Goal: Task Accomplishment & Management: Manage account settings

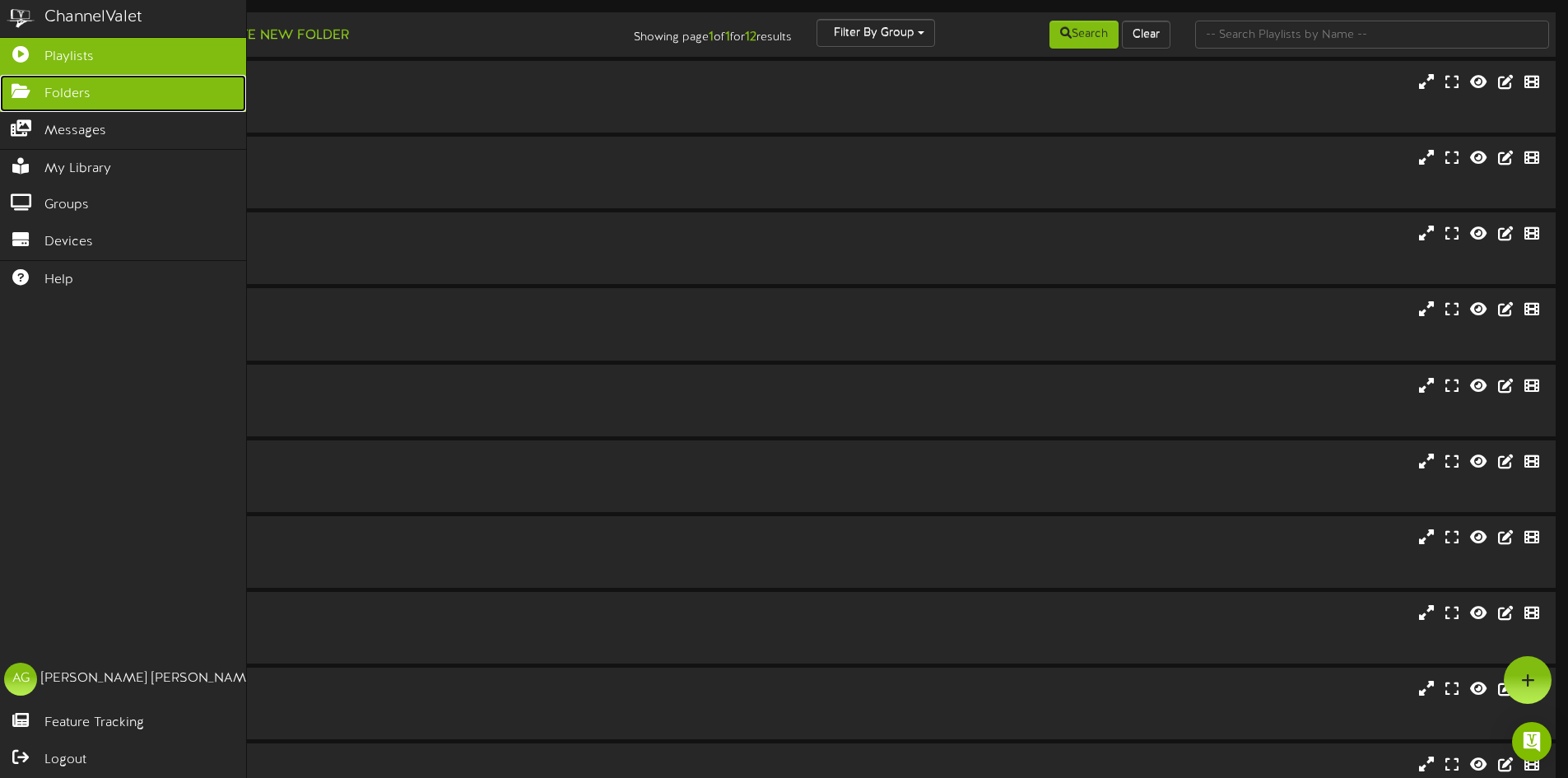
click at [26, 95] on icon at bounding box center [21, 89] width 41 height 12
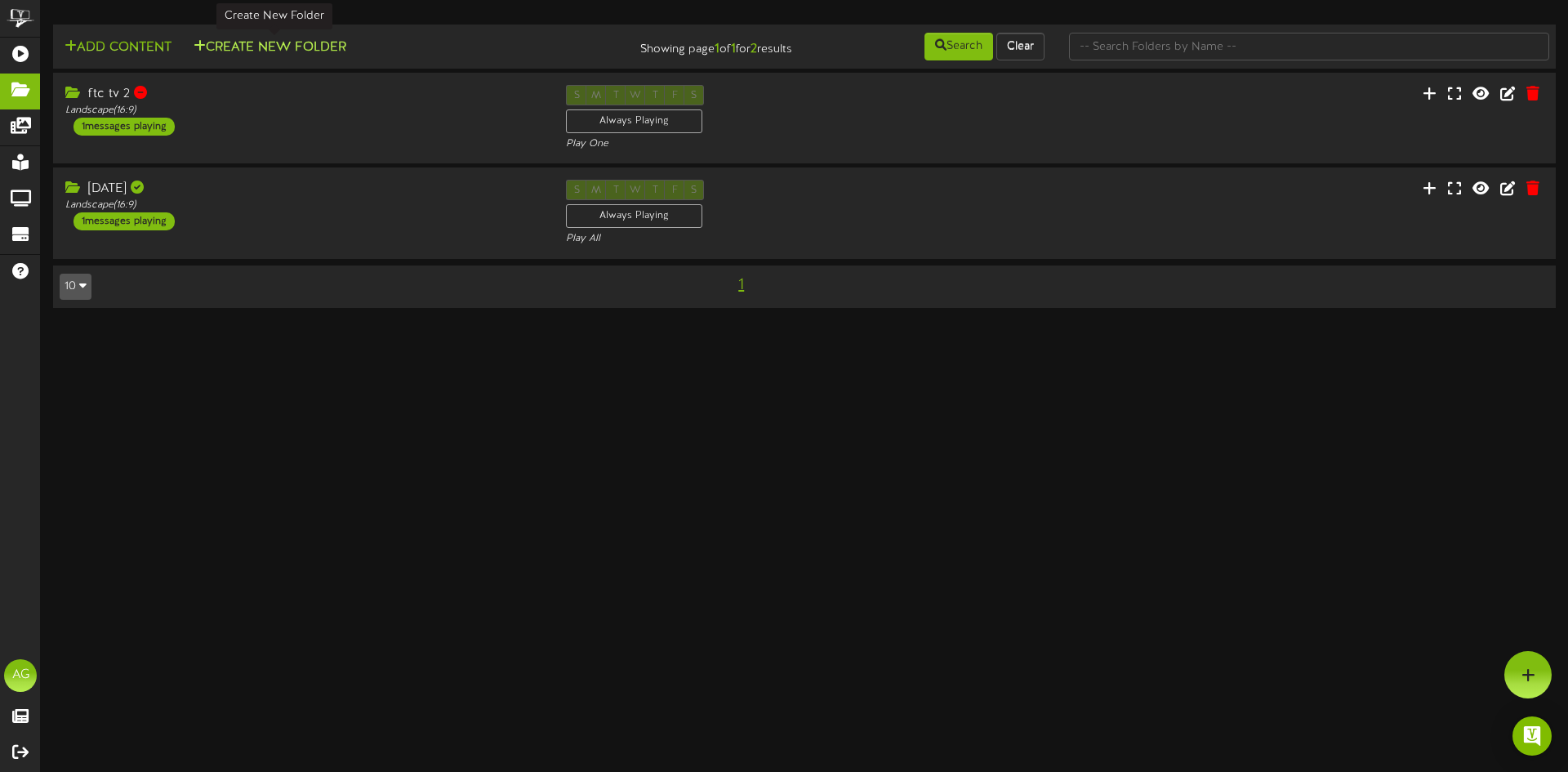
click at [234, 49] on button "Create New Folder" at bounding box center [269, 47] width 163 height 20
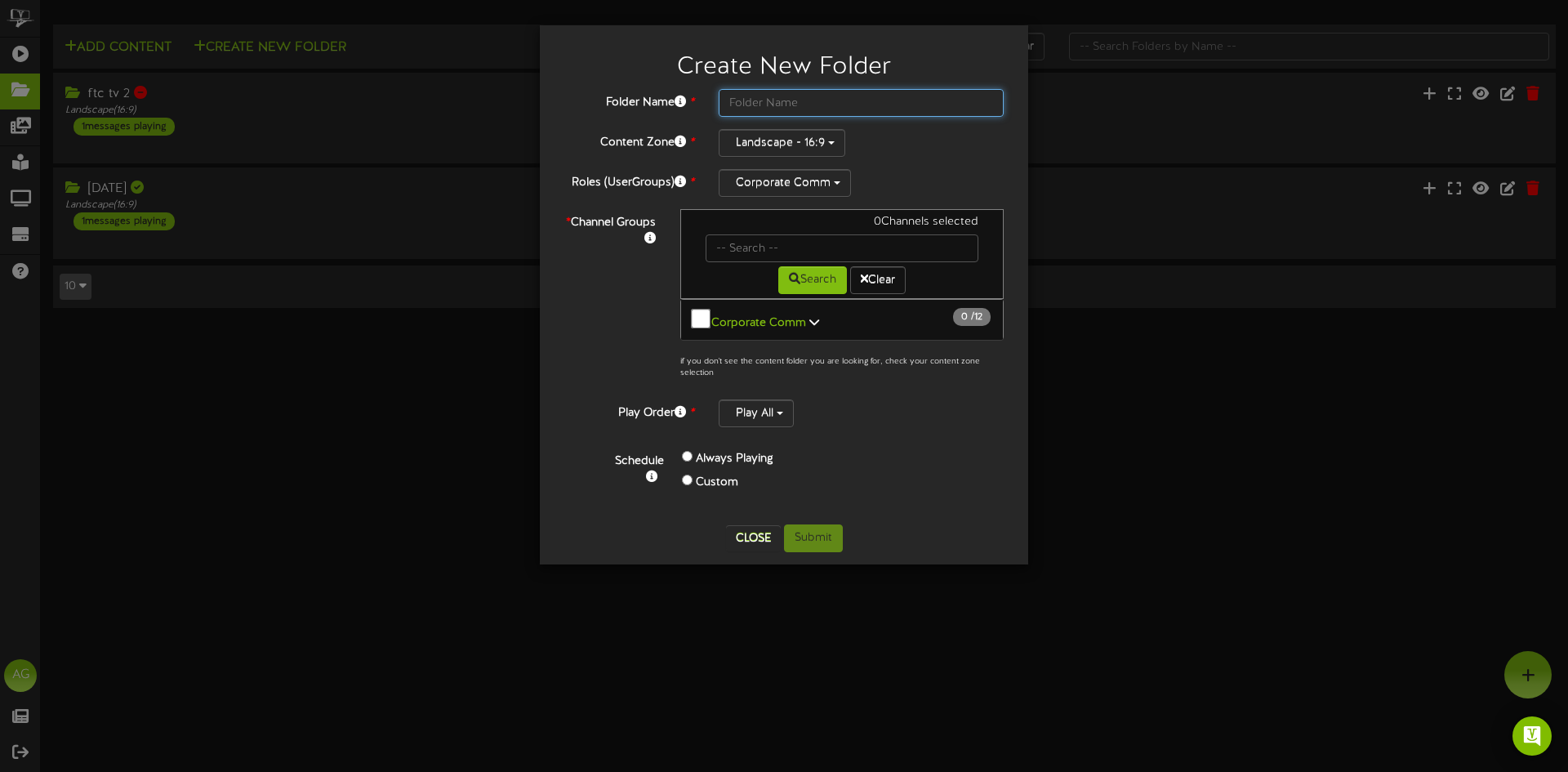
click at [743, 104] on input "text" at bounding box center [861, 103] width 285 height 28
type input "[DATE]"
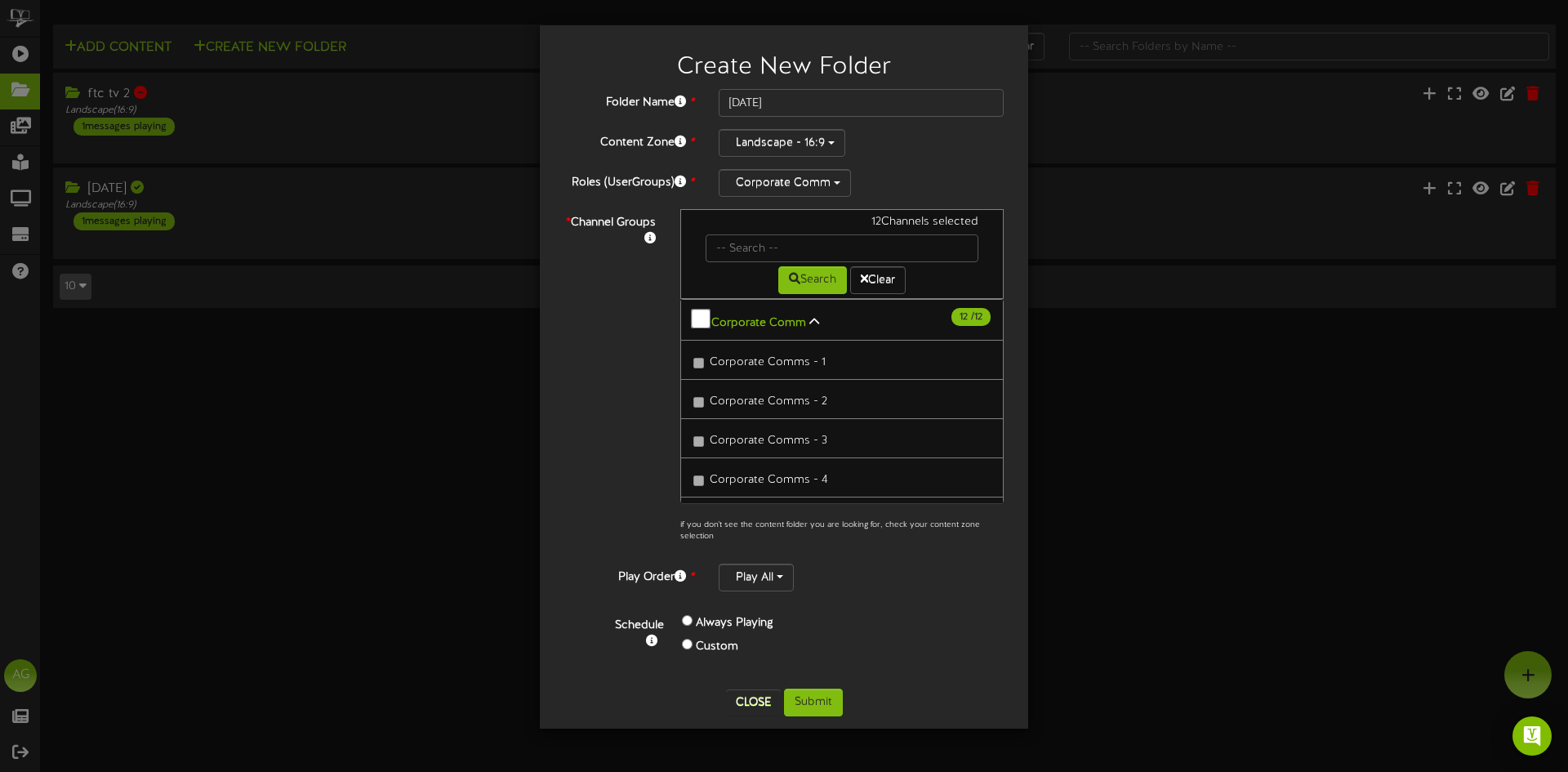
click at [809, 316] on icon at bounding box center [814, 321] width 10 height 11
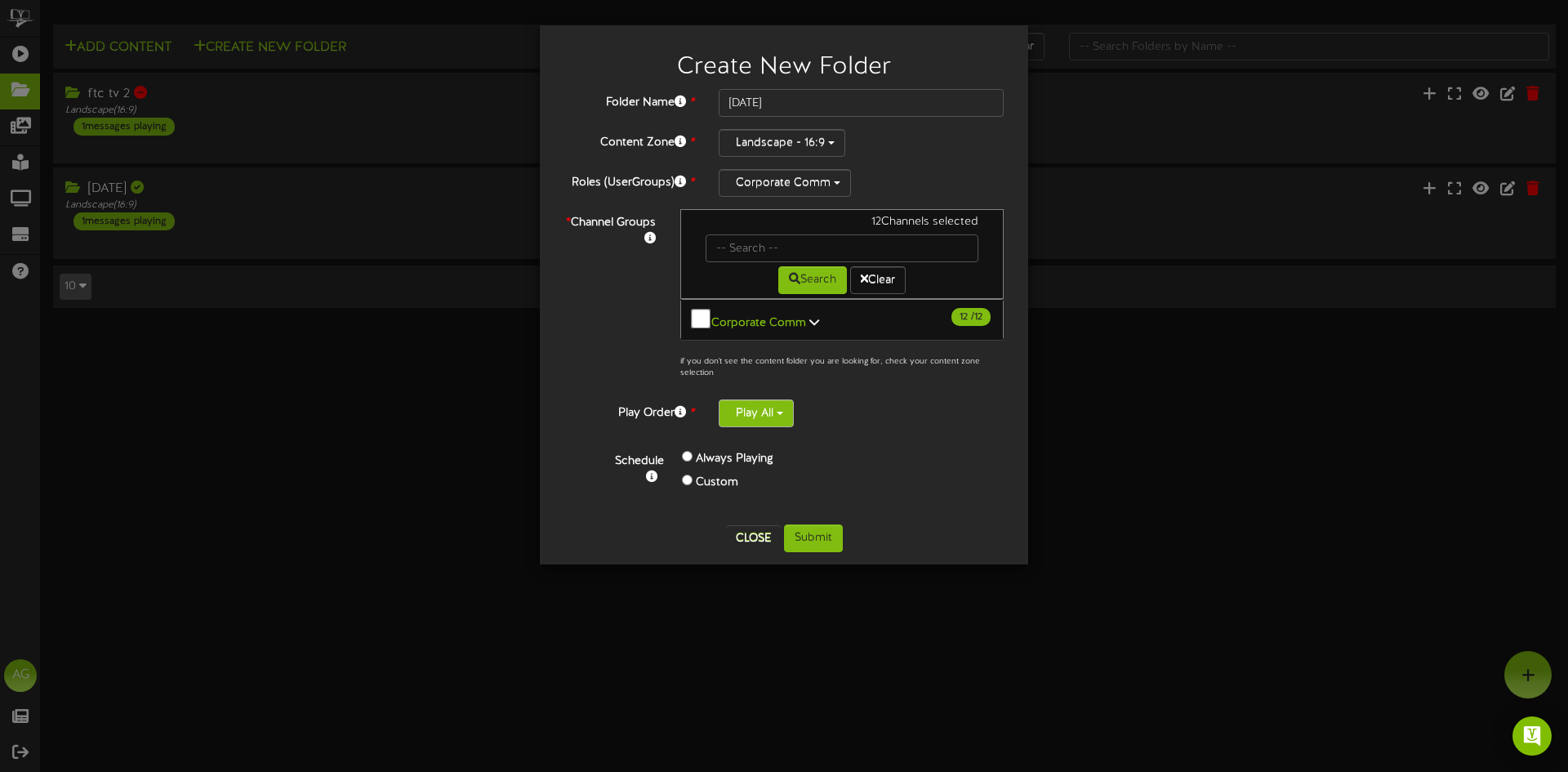
click at [761, 403] on button "Play All" at bounding box center [756, 413] width 75 height 28
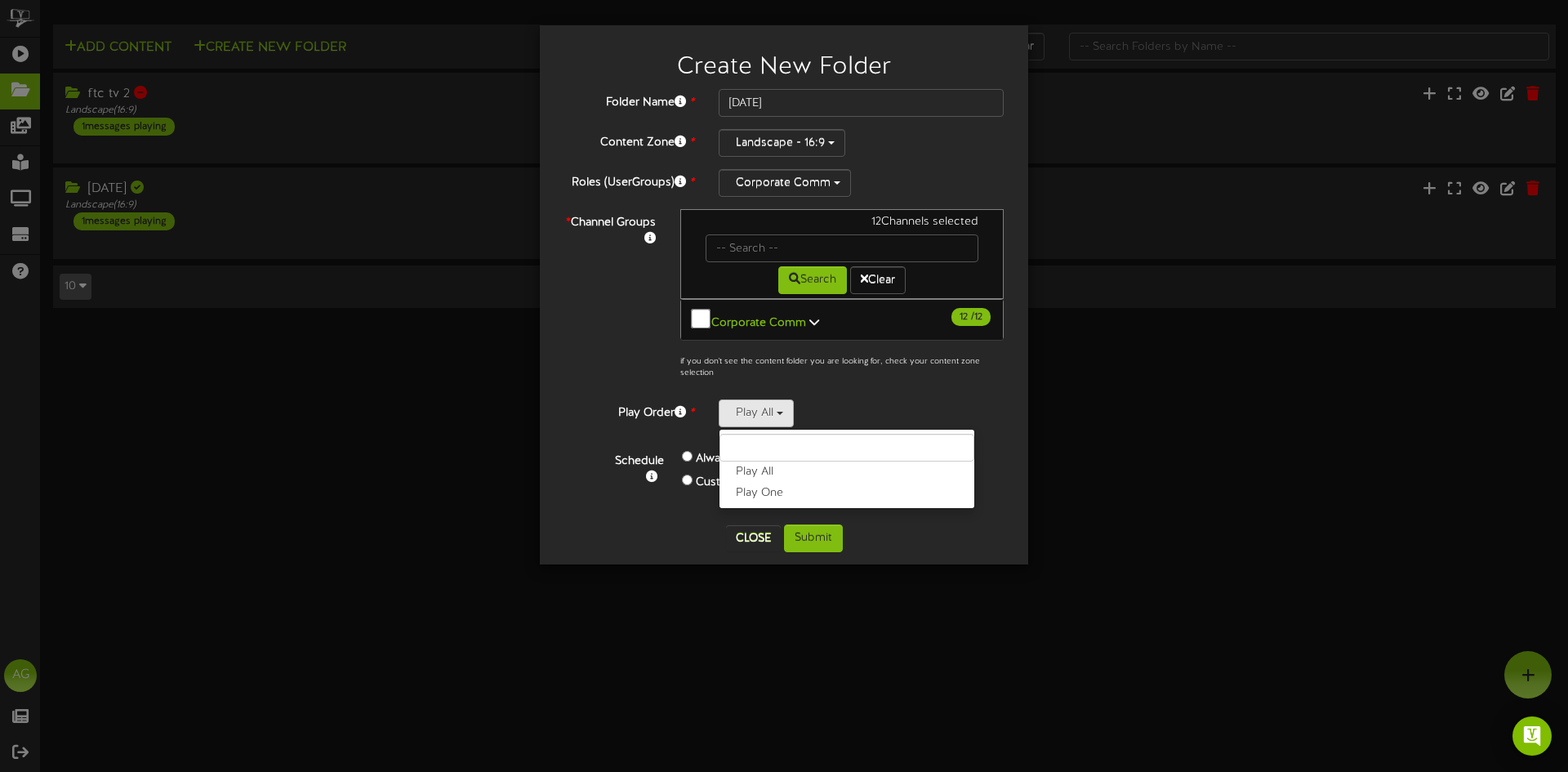
click at [774, 487] on label "Play One" at bounding box center [847, 493] width 255 height 21
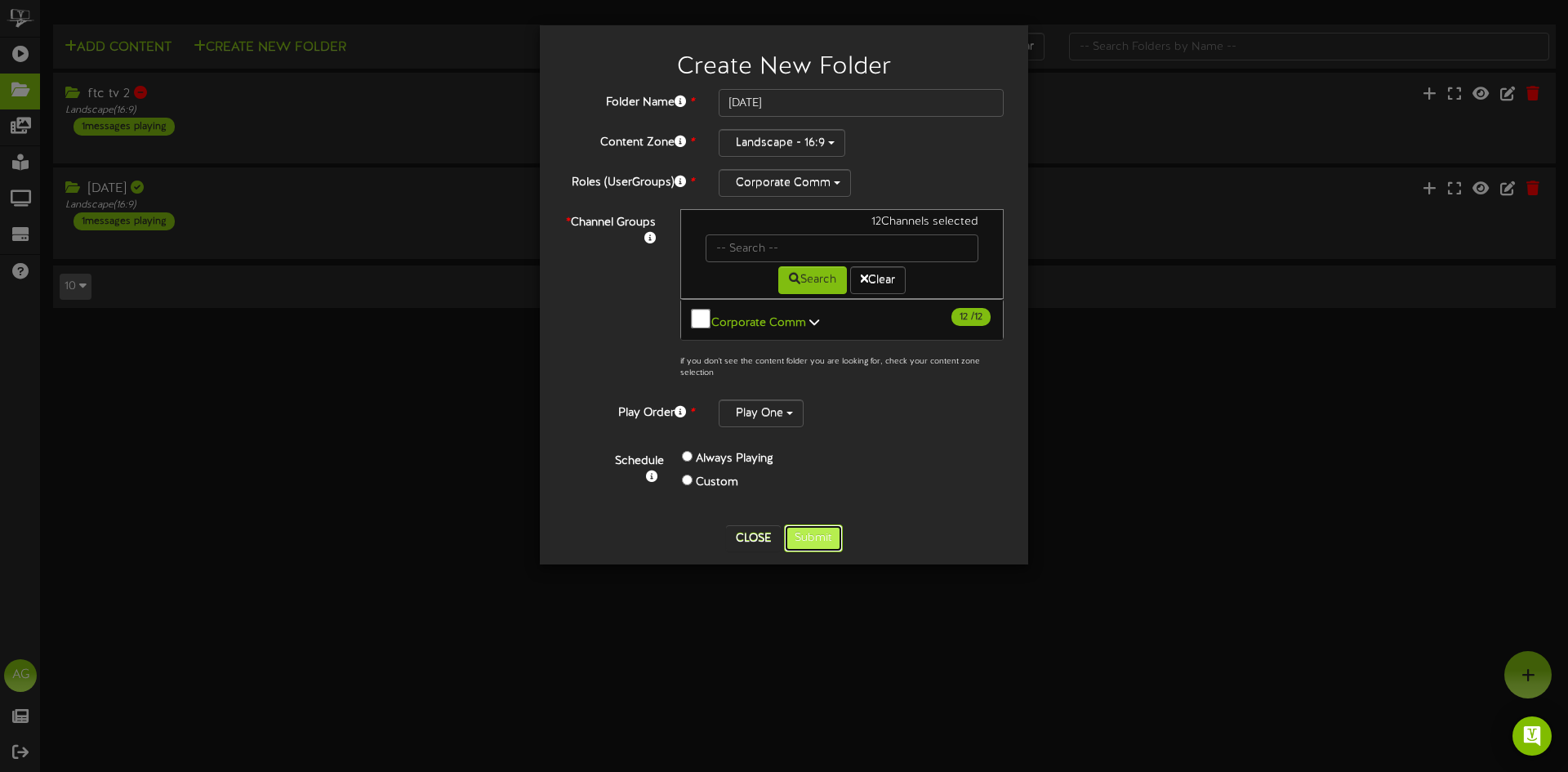
click at [835, 536] on button "Submit" at bounding box center [813, 538] width 59 height 28
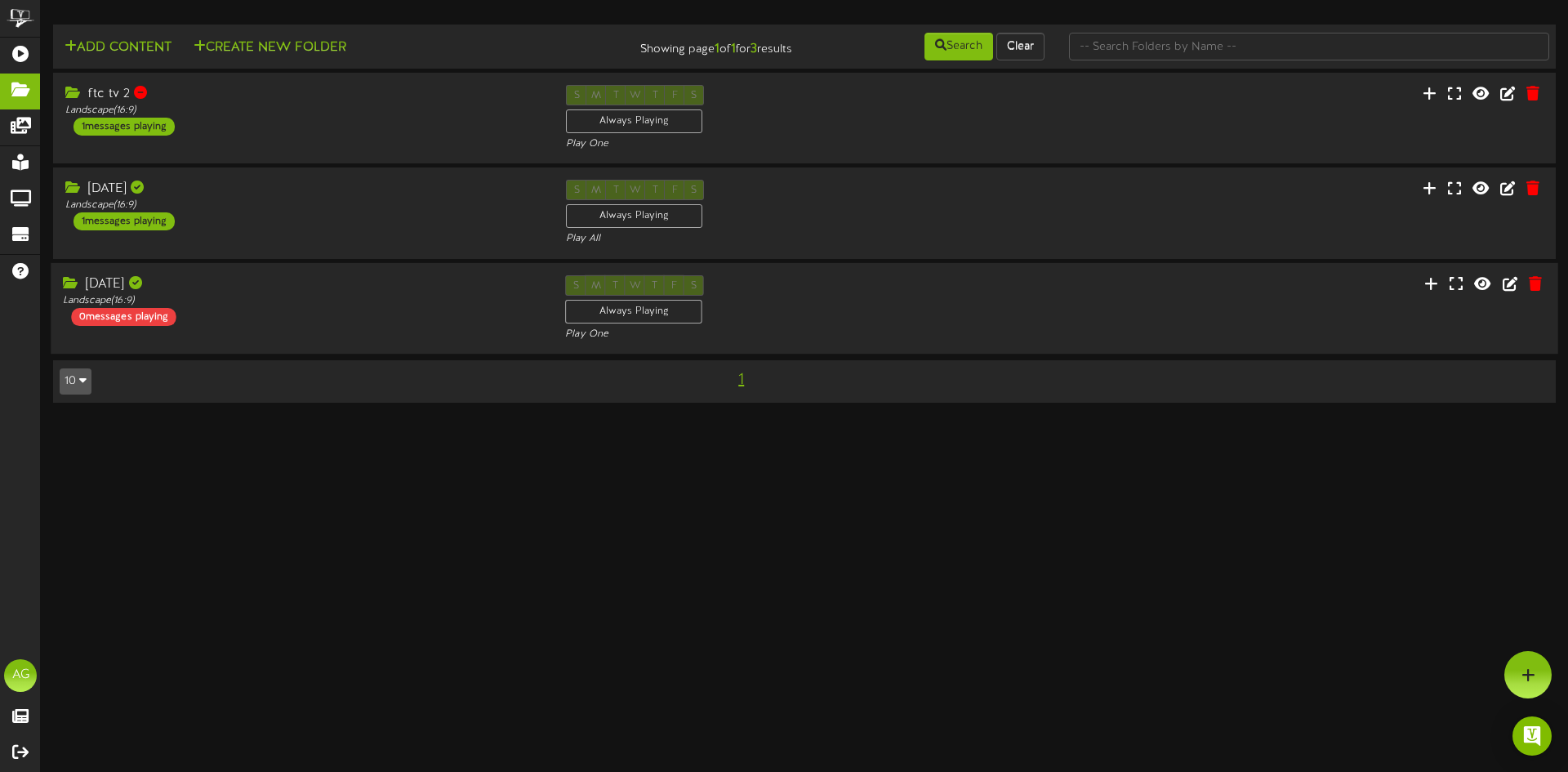
click at [1106, 303] on div "[DATE] Landscape ( 16:9 ) 0 messages playing S M T W T F S Always Playing Play …" at bounding box center [804, 307] width 1508 height 67
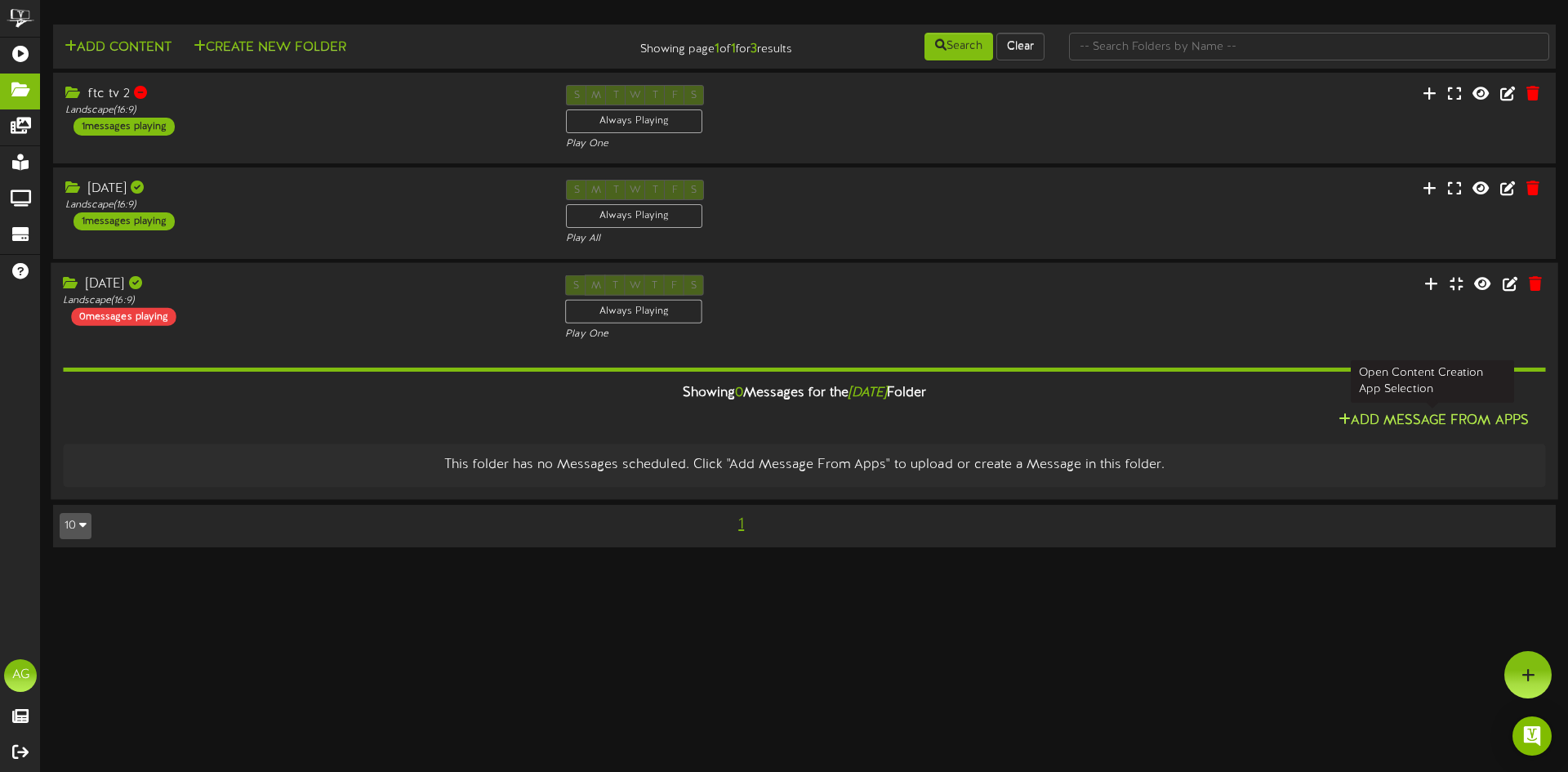
click at [1429, 430] on button "Add Message From Apps" at bounding box center [1433, 421] width 200 height 20
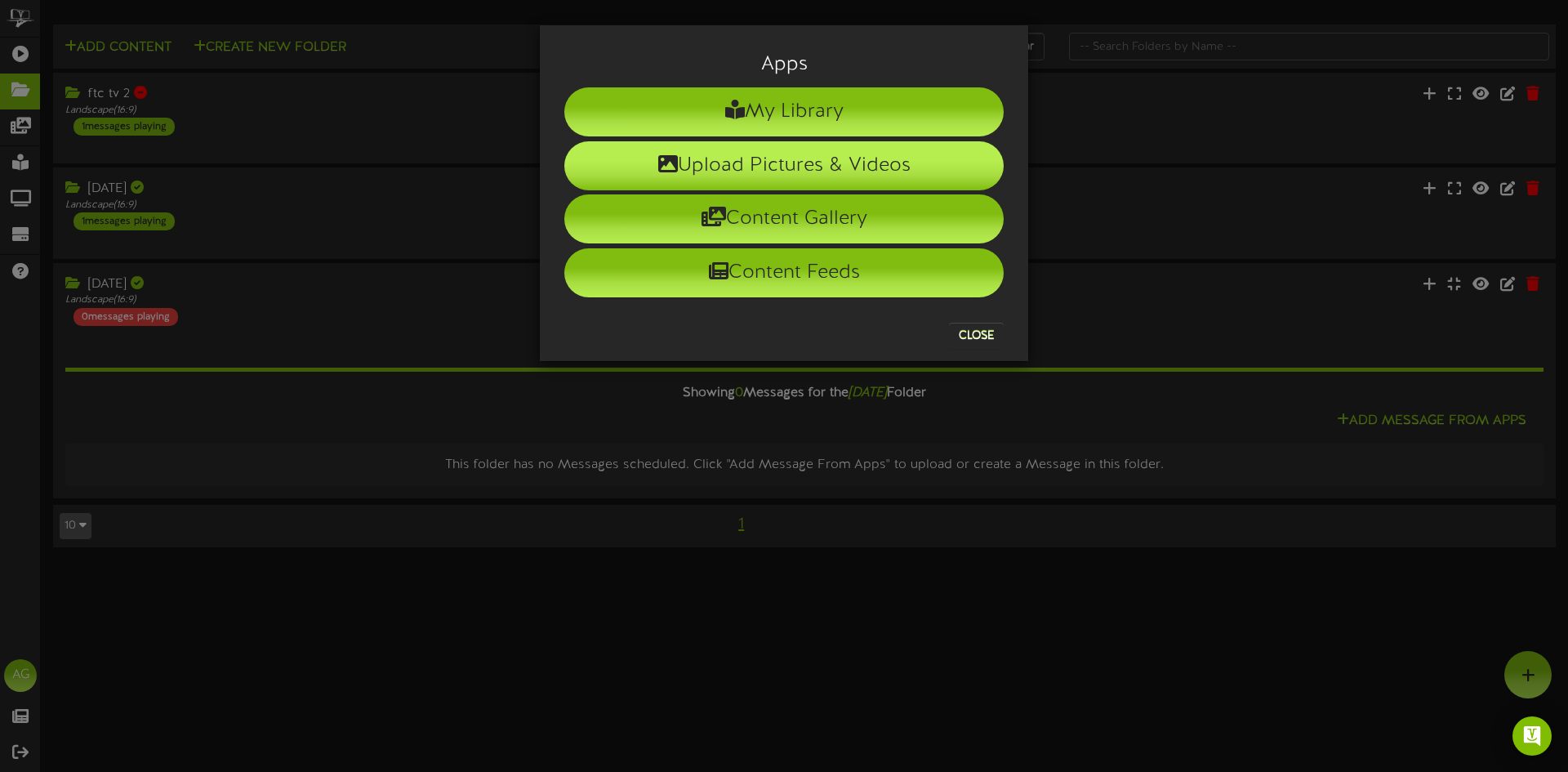
click at [728, 156] on li "Upload Pictures & Videos" at bounding box center [784, 165] width 439 height 49
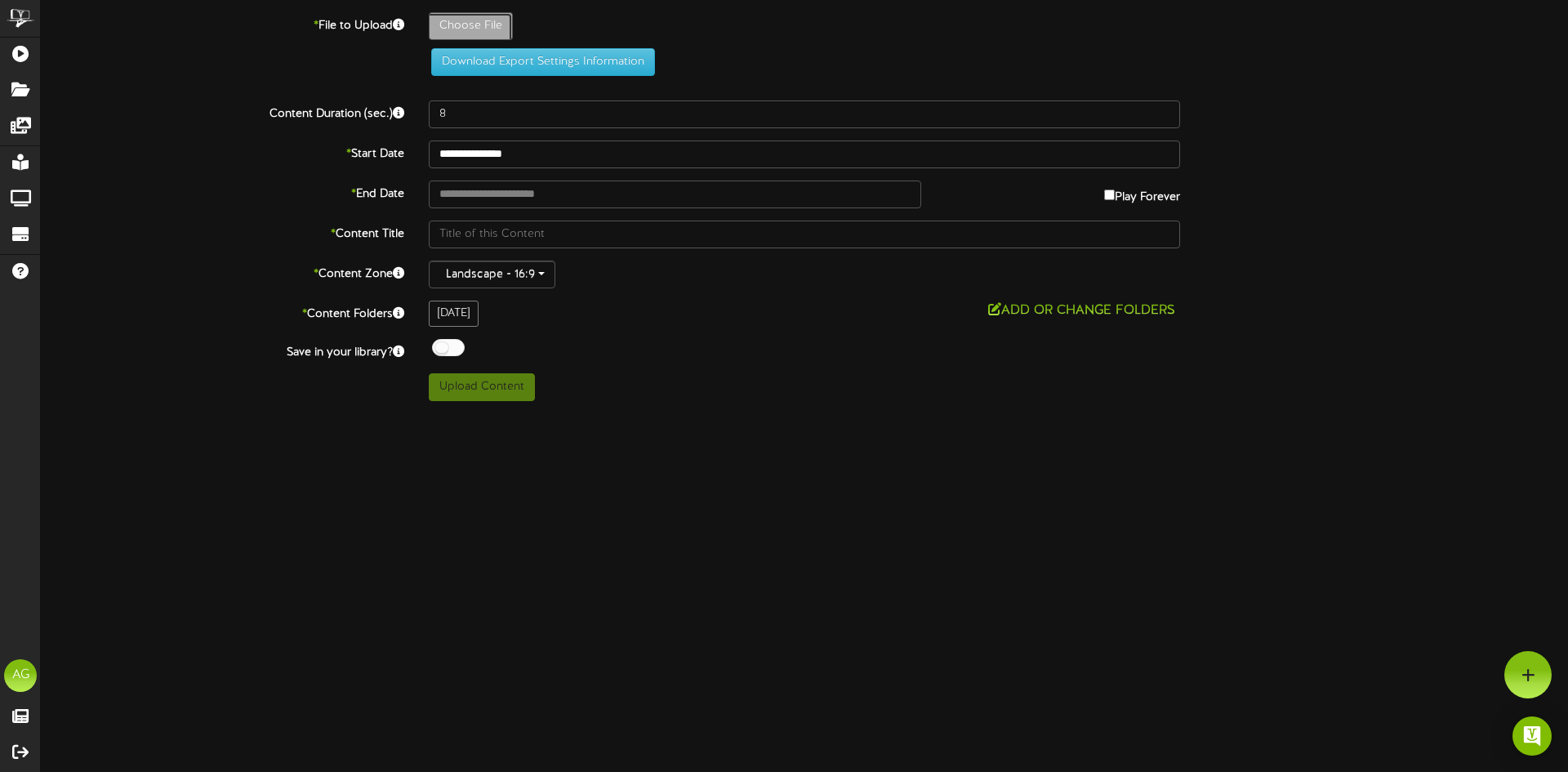
type input "**********"
type input "FTCTV8122025"
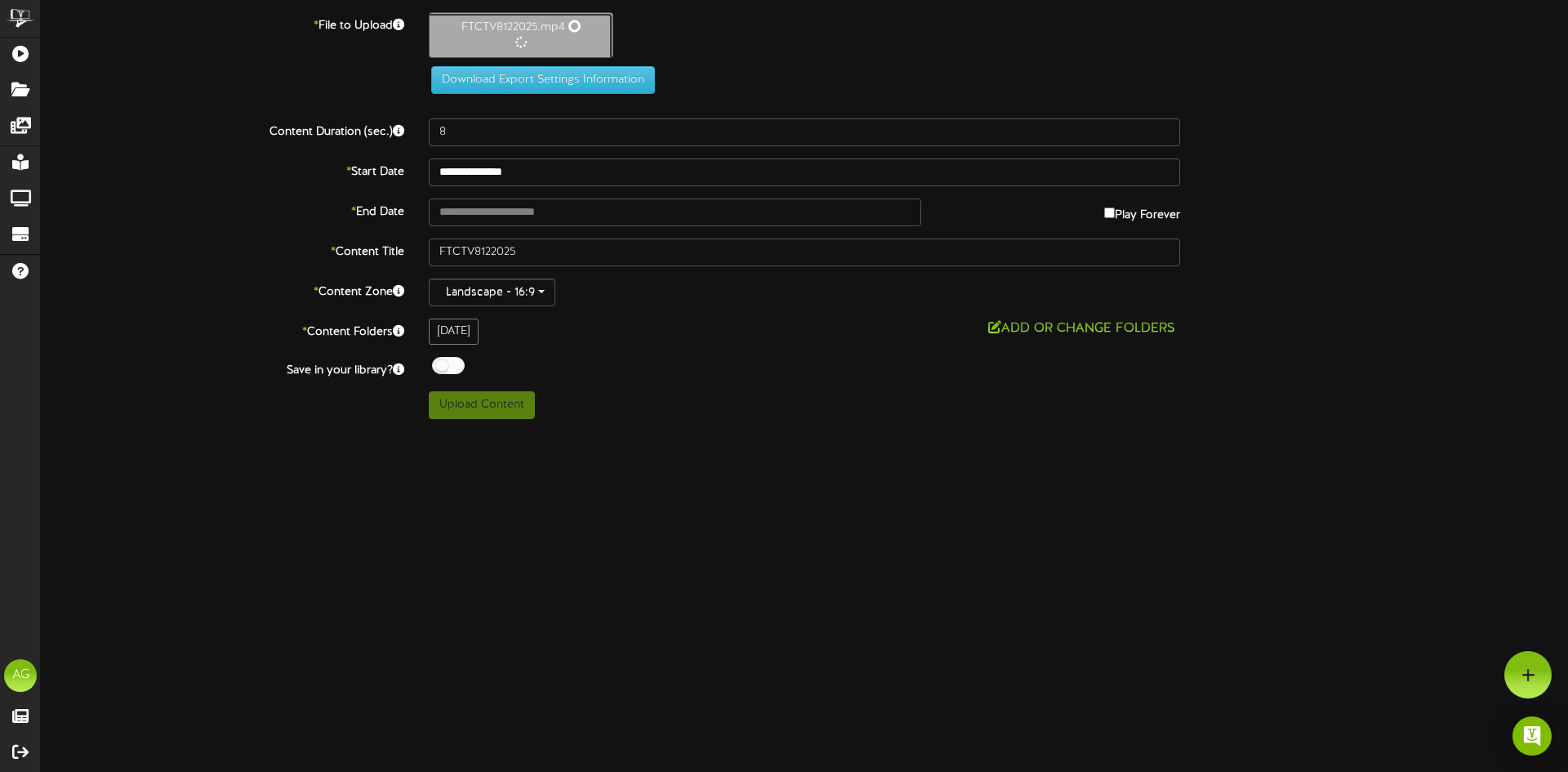
type input "623"
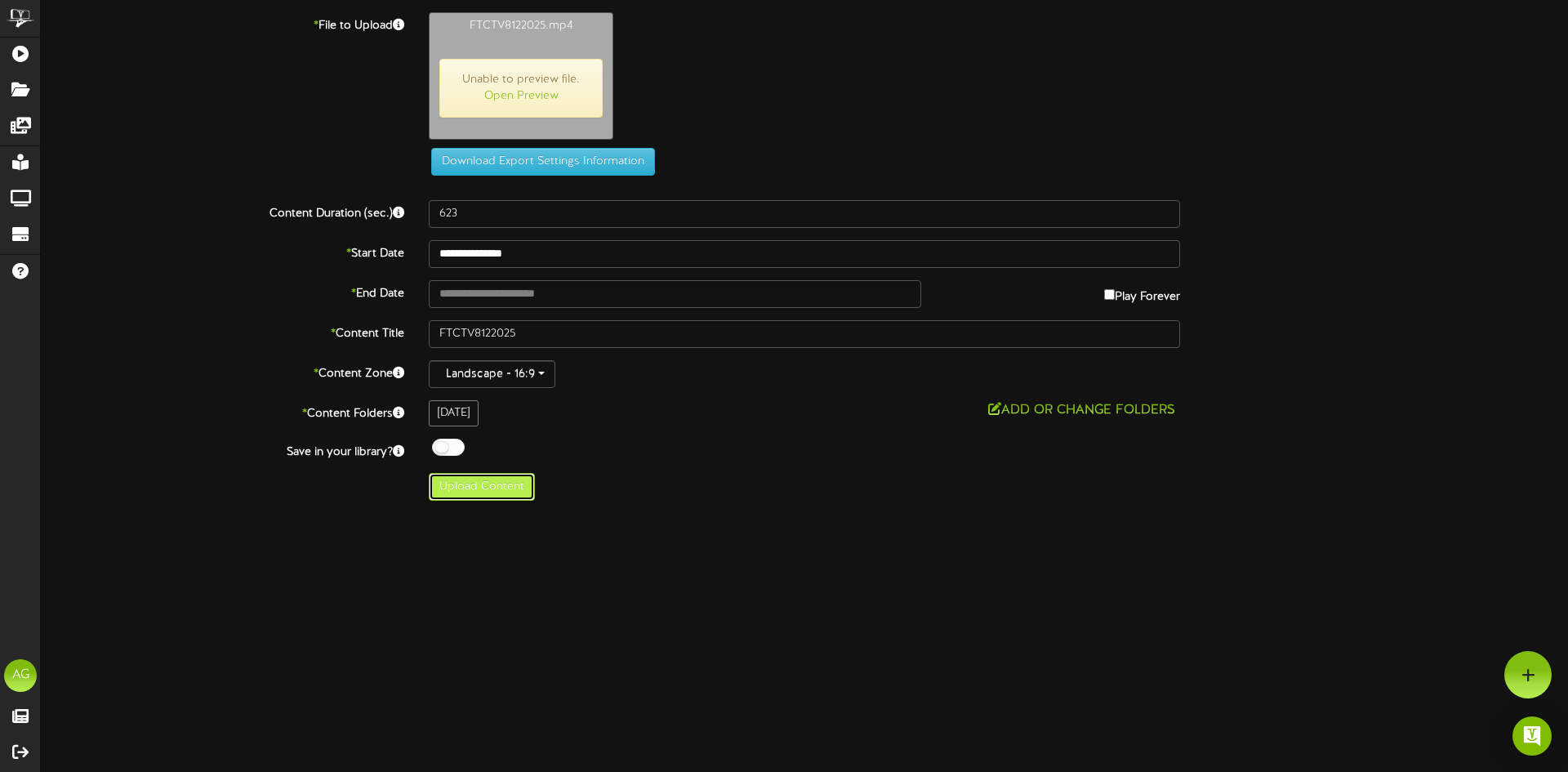
click at [510, 491] on button "Upload Content" at bounding box center [482, 487] width 106 height 28
type input "**********"
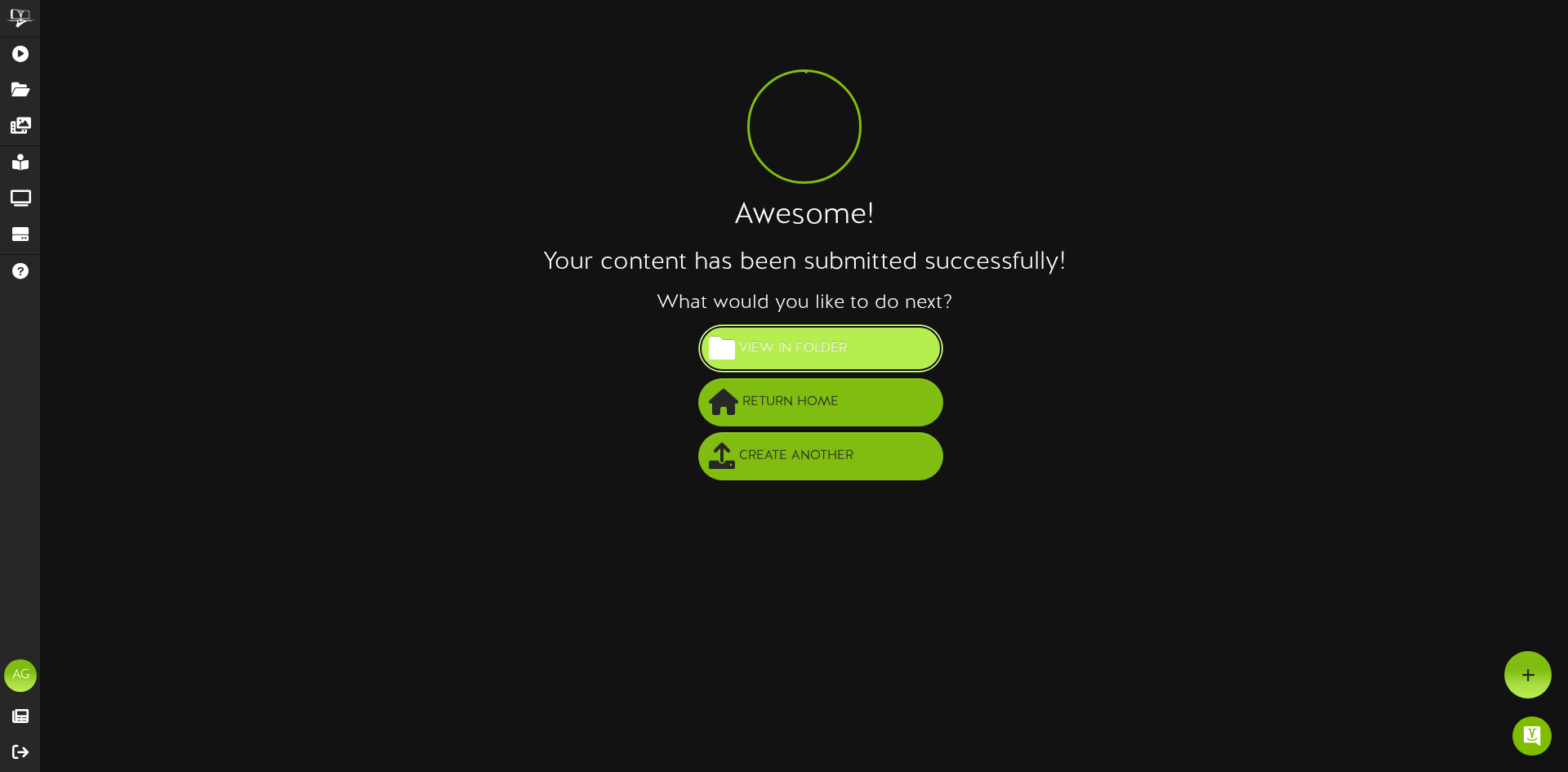
click at [797, 345] on span "View in Folder" at bounding box center [792, 347] width 116 height 27
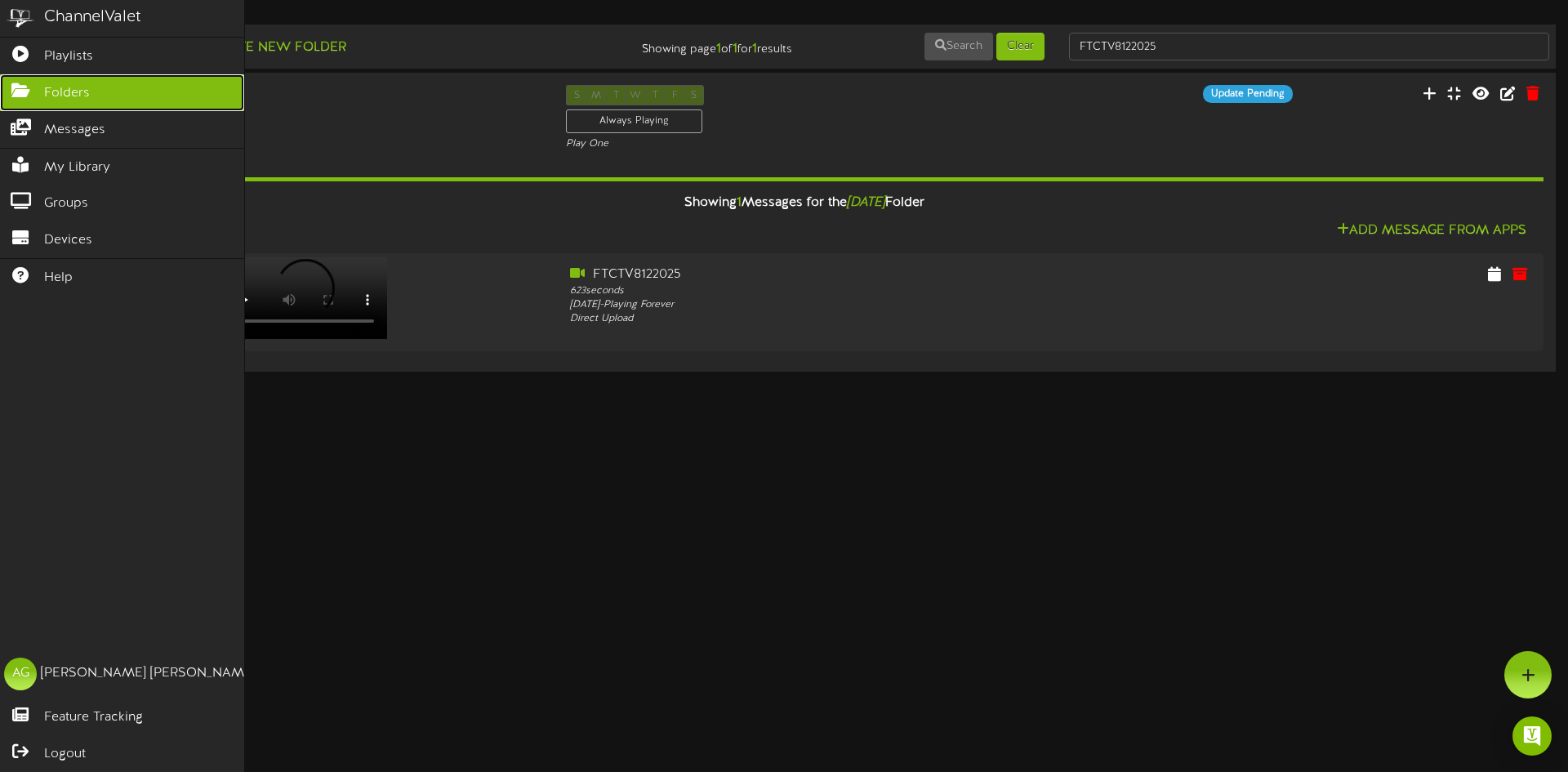
click at [17, 95] on icon at bounding box center [20, 88] width 41 height 12
click at [4, 86] on icon at bounding box center [20, 88] width 41 height 12
click at [87, 87] on span "Folders" at bounding box center [66, 94] width 46 height 19
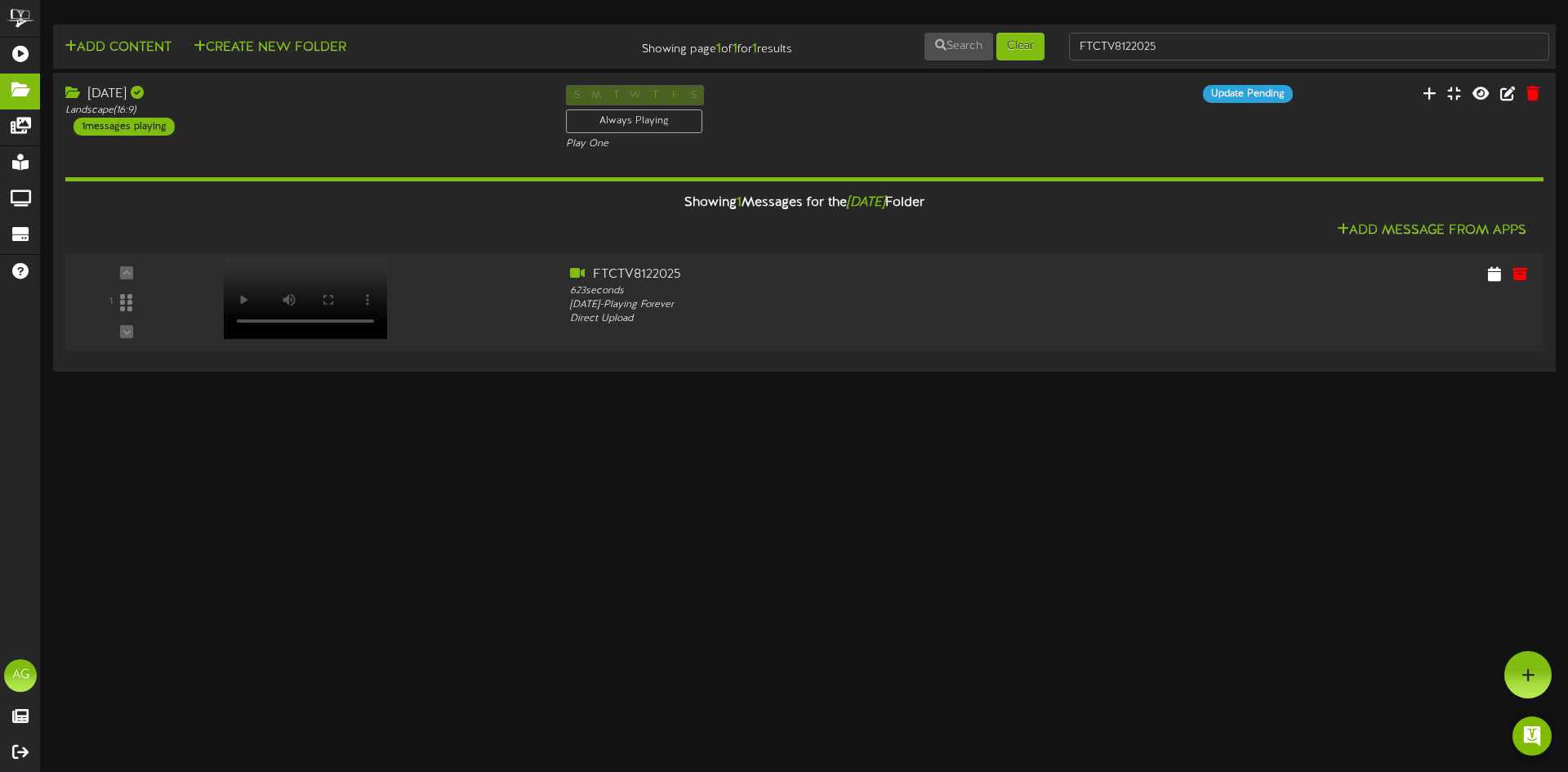
click at [595, 375] on html "ChannelValet Playlists Folders Messages My Library Groups Devices Help AG [PERS…" at bounding box center [784, 188] width 1568 height 375
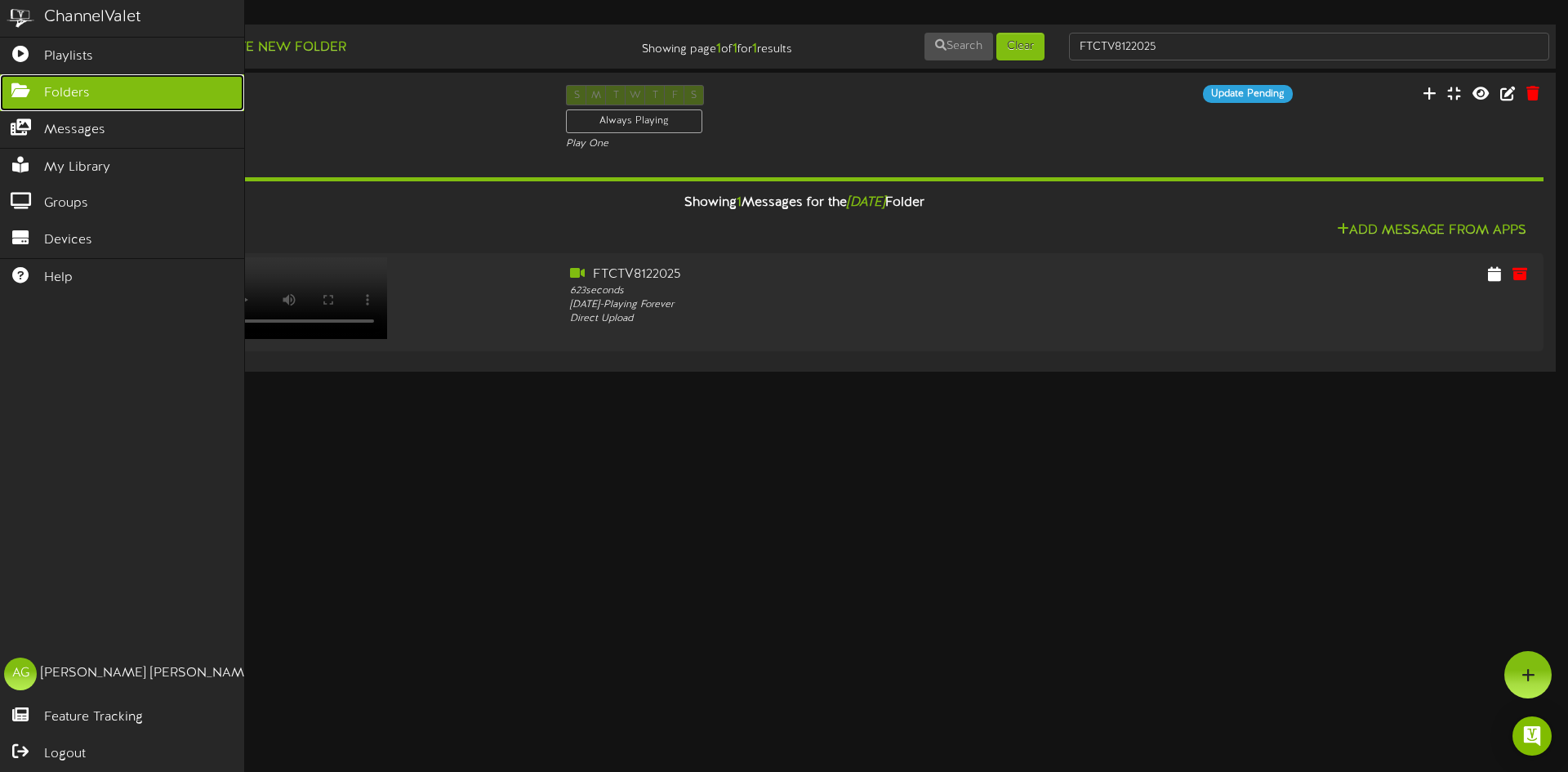
click at [33, 84] on icon at bounding box center [20, 88] width 41 height 12
drag, startPoint x: 98, startPoint y: 85, endPoint x: 91, endPoint y: 62, distance: 24.0
click at [99, 84] on link "Folders" at bounding box center [122, 93] width 244 height 37
click at [92, 59] on span "Playlists" at bounding box center [68, 57] width 49 height 19
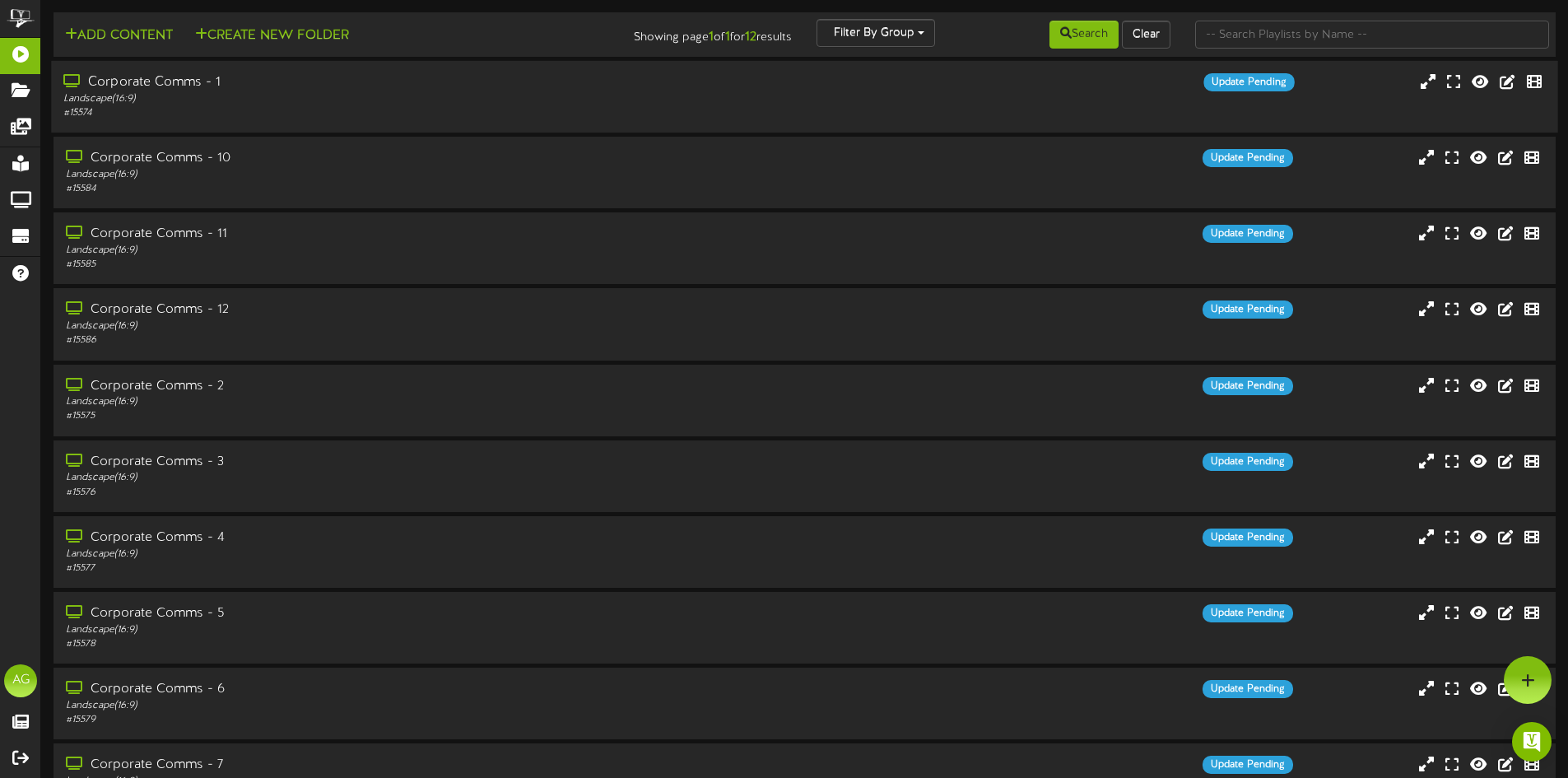
click at [332, 99] on div "Landscape ( 16:9 )" at bounding box center [365, 98] width 603 height 14
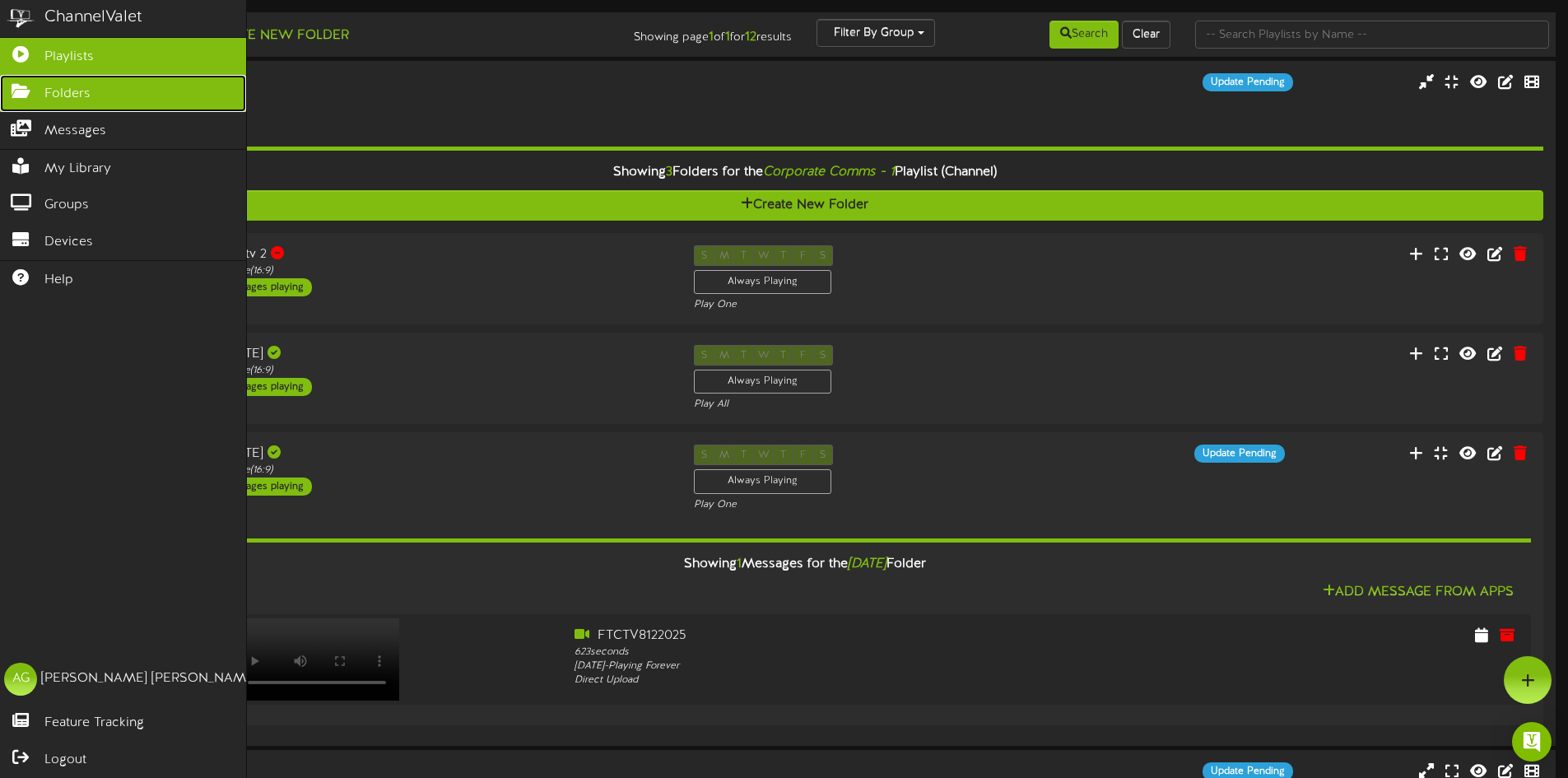
click at [23, 94] on icon at bounding box center [21, 89] width 41 height 12
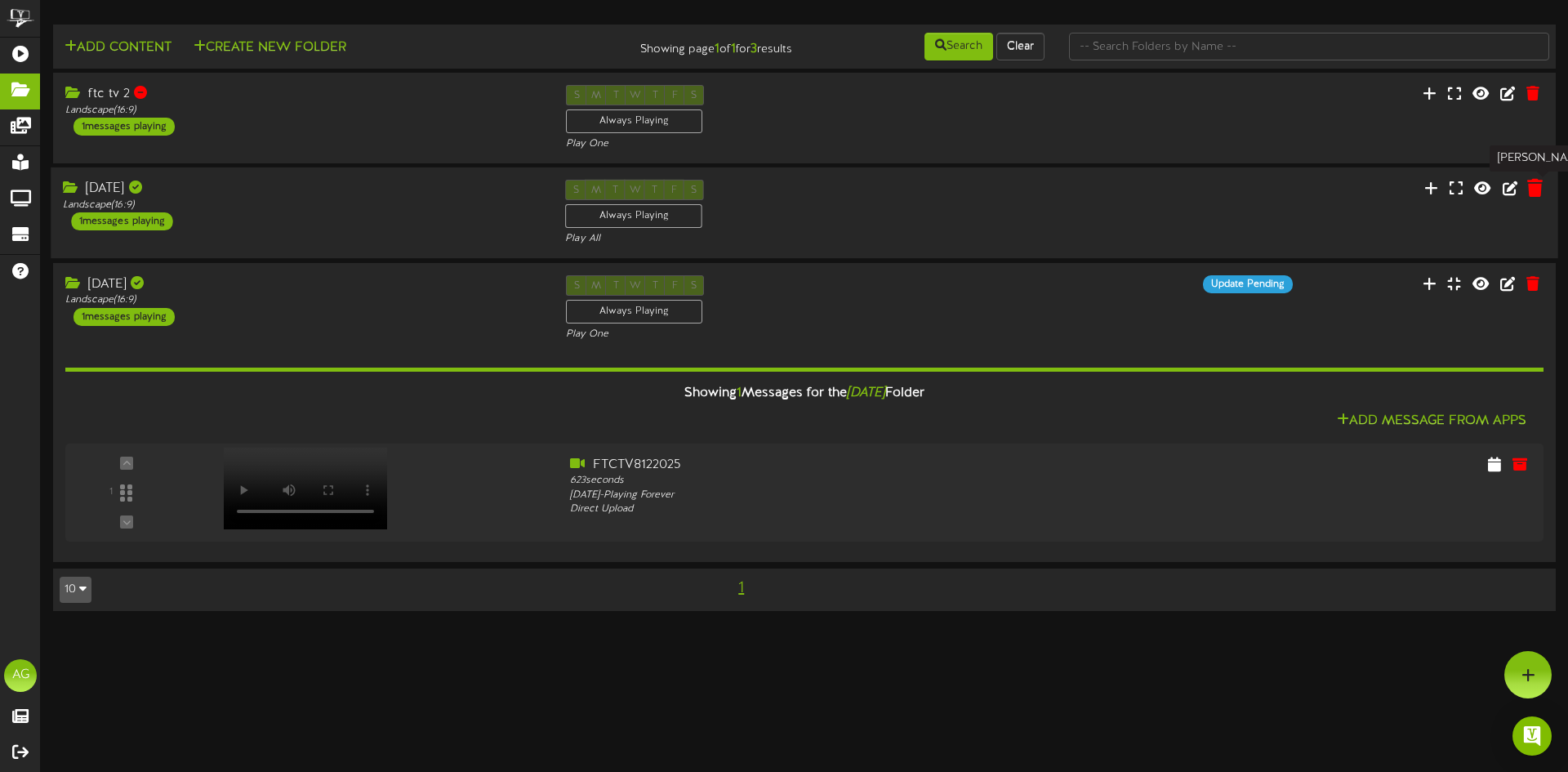
click at [1534, 188] on icon at bounding box center [1535, 188] width 16 height 18
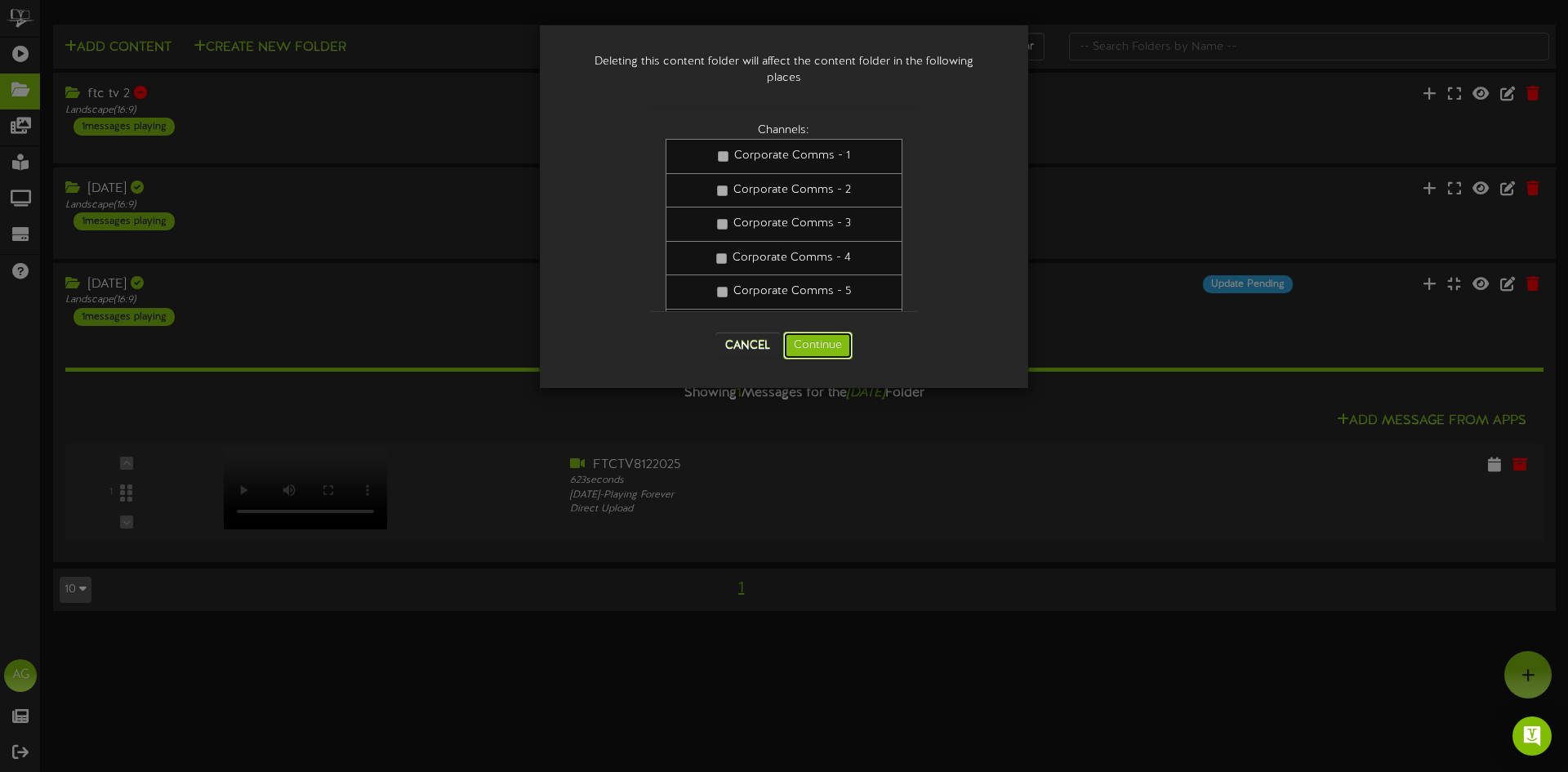
click at [801, 348] on button "Continue" at bounding box center [817, 346] width 70 height 28
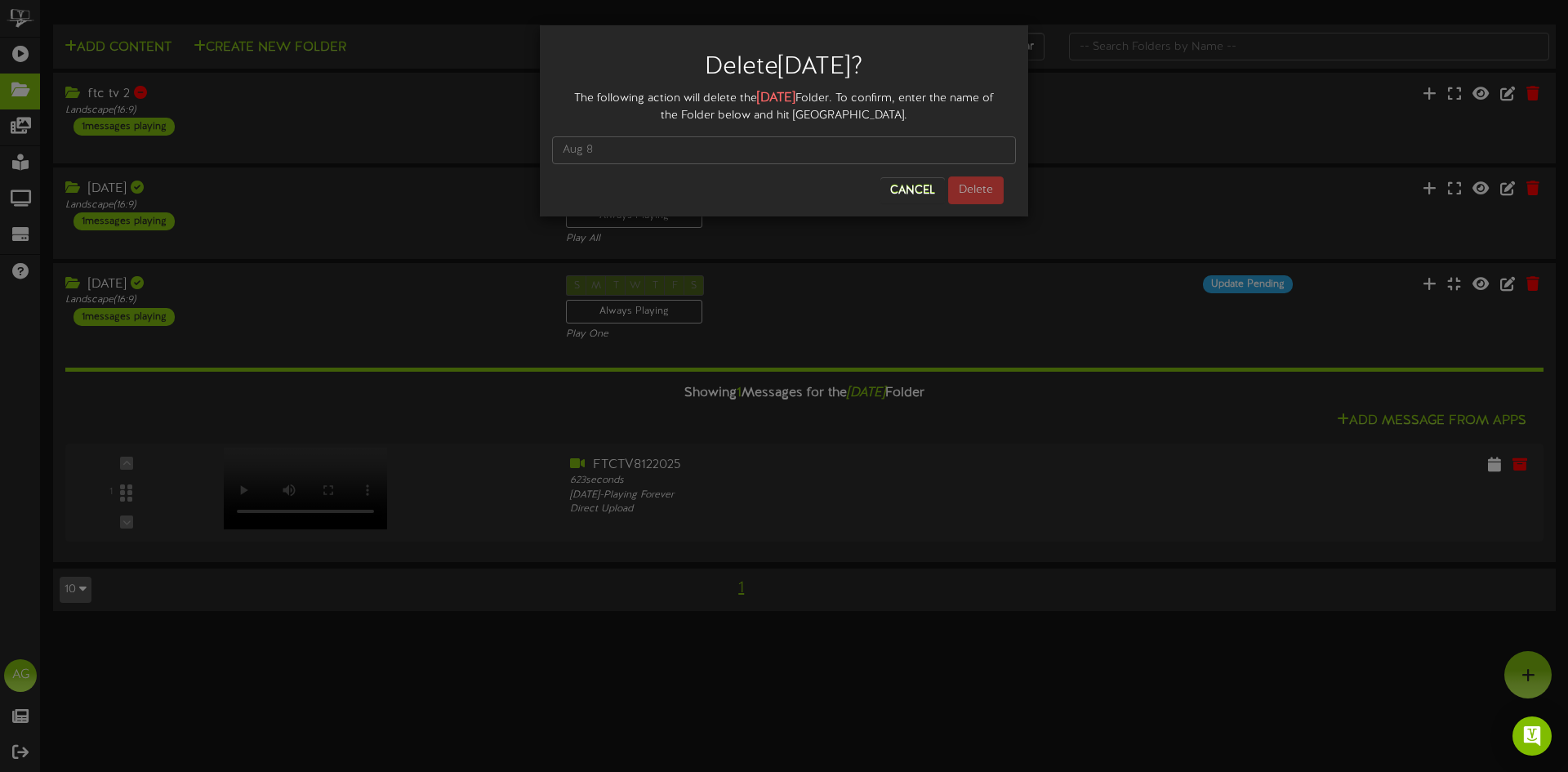
click at [725, 133] on div at bounding box center [783, 150] width 464 height 52
click at [717, 150] on input "text" at bounding box center [783, 150] width 464 height 28
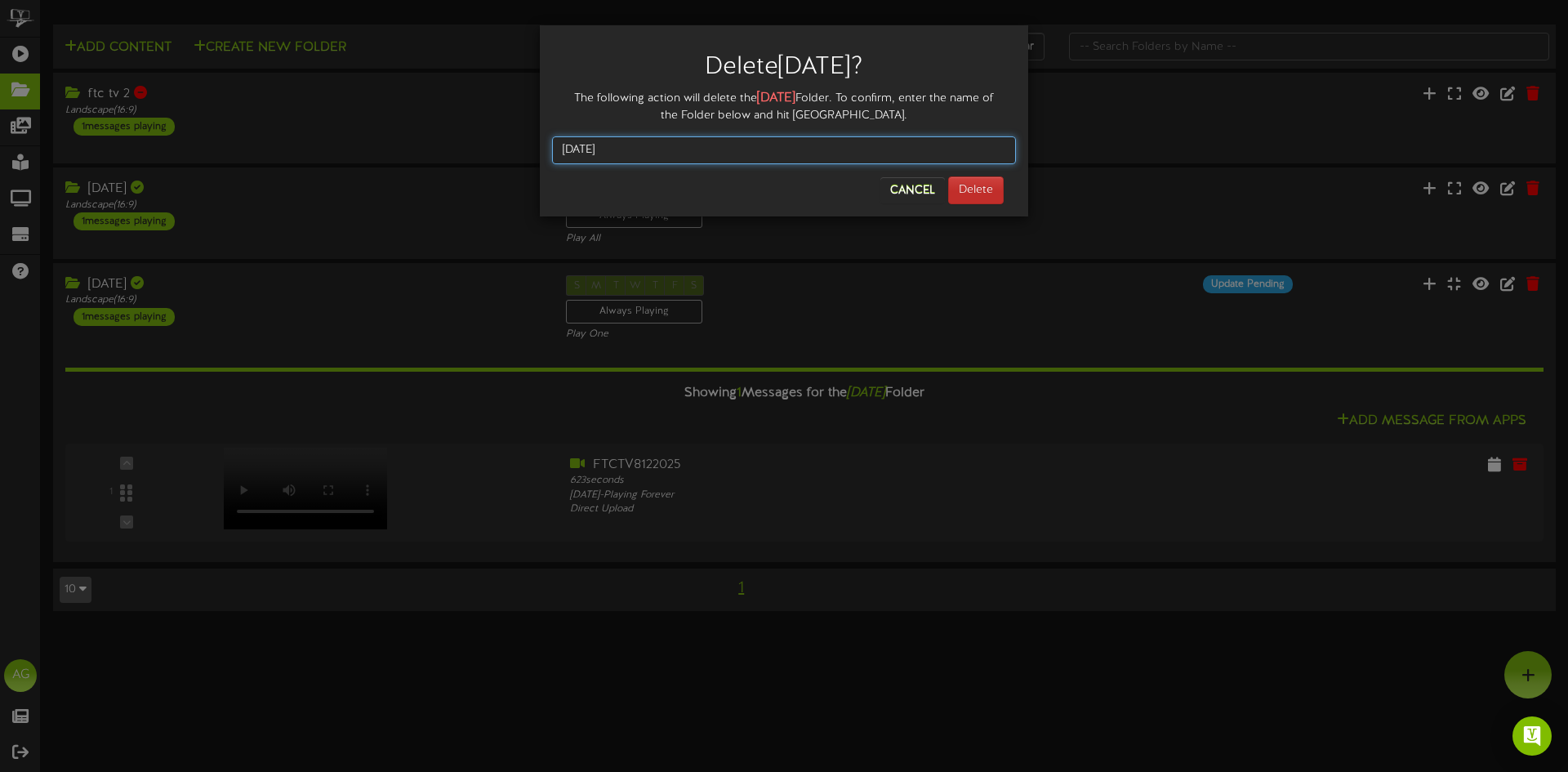
type input "[DATE]"
click at [982, 193] on button "Delete" at bounding box center [976, 190] width 56 height 28
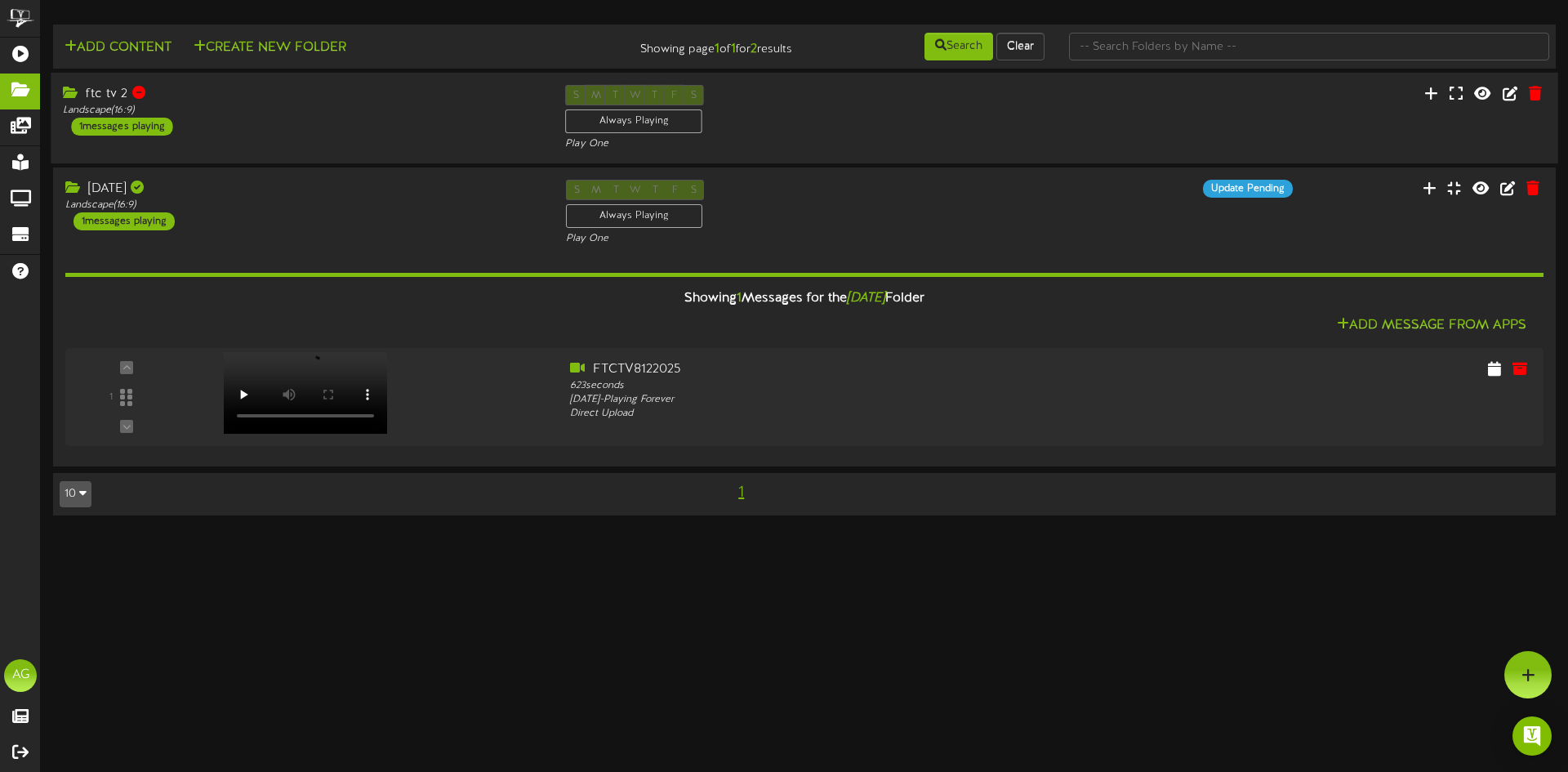
click at [886, 134] on div "S M T W T F S Always Playing Play One" at bounding box center [804, 118] width 503 height 67
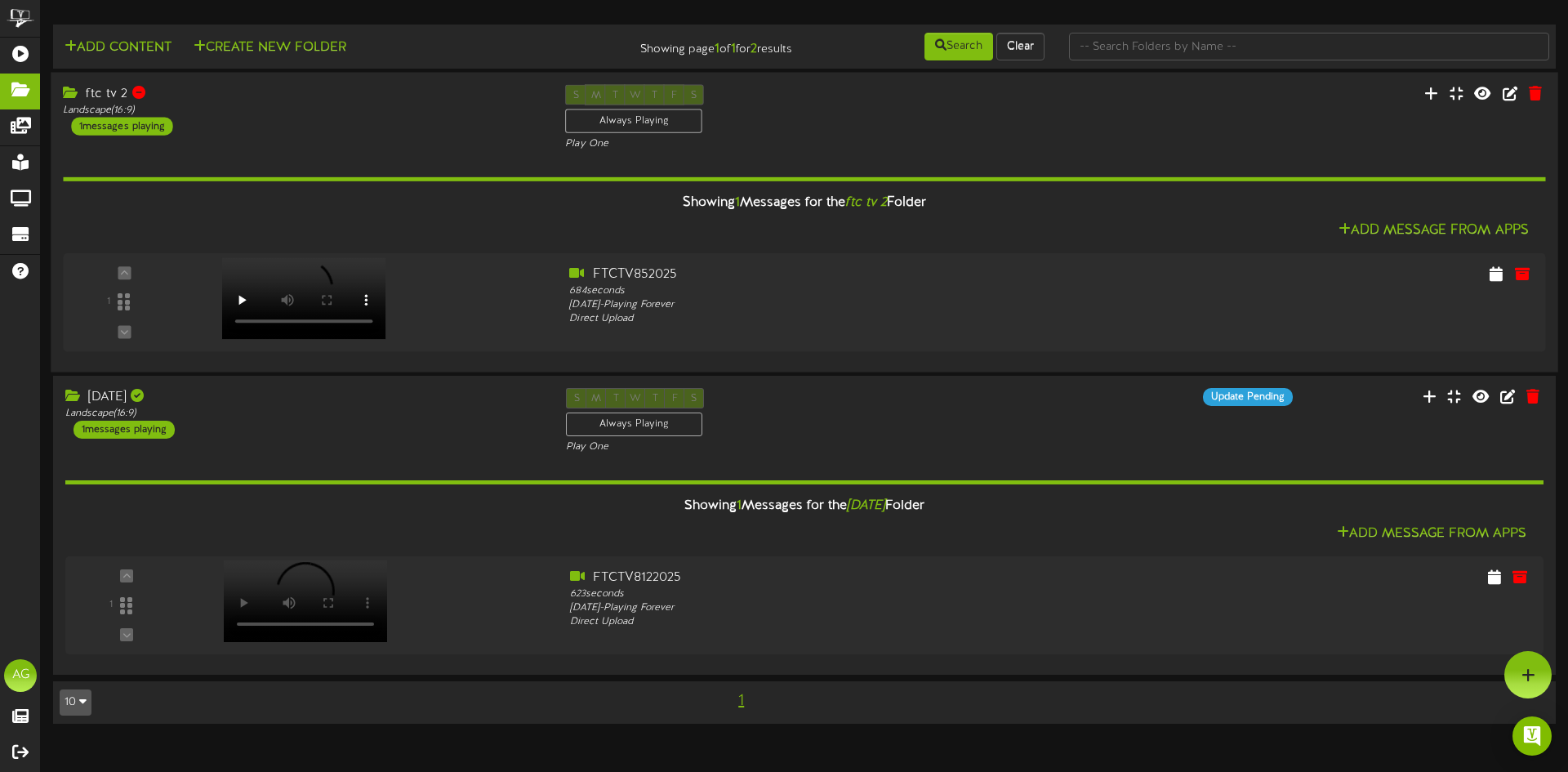
click at [886, 134] on div "S M T W T F S Always Playing Play One" at bounding box center [804, 118] width 503 height 67
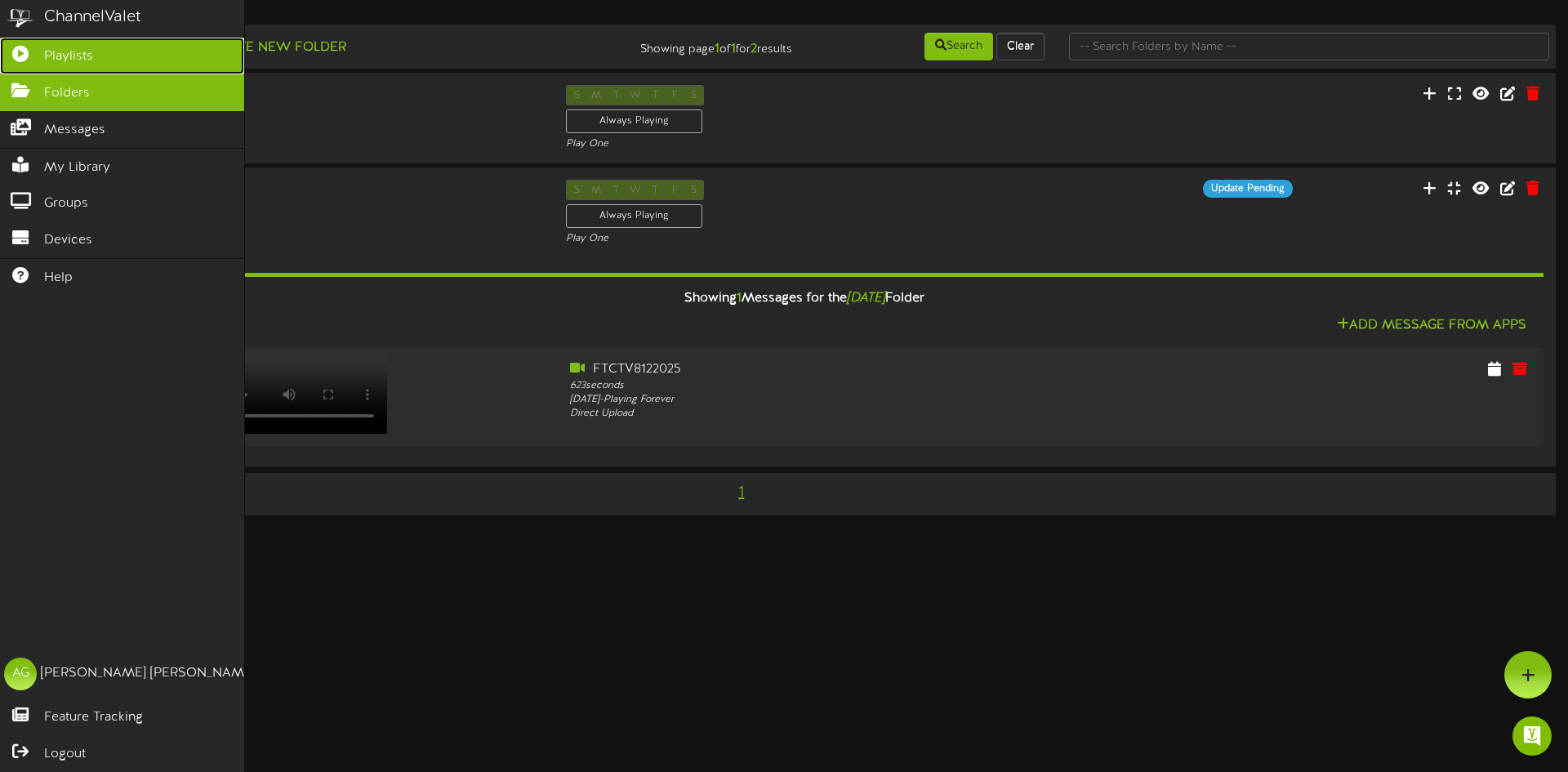
click at [24, 63] on link "Playlists" at bounding box center [122, 56] width 244 height 37
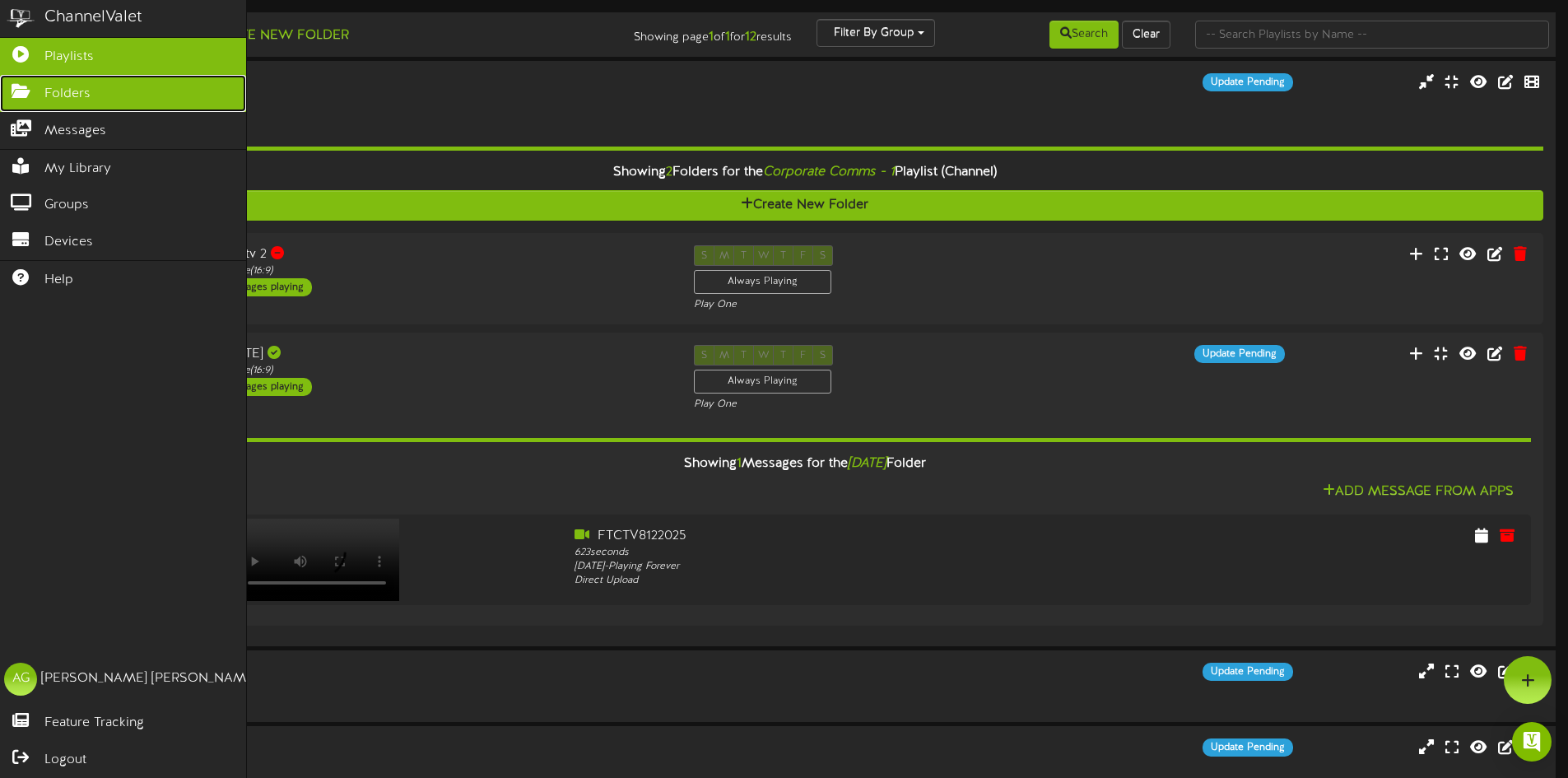
click at [0, 83] on icon at bounding box center [21, 89] width 41 height 12
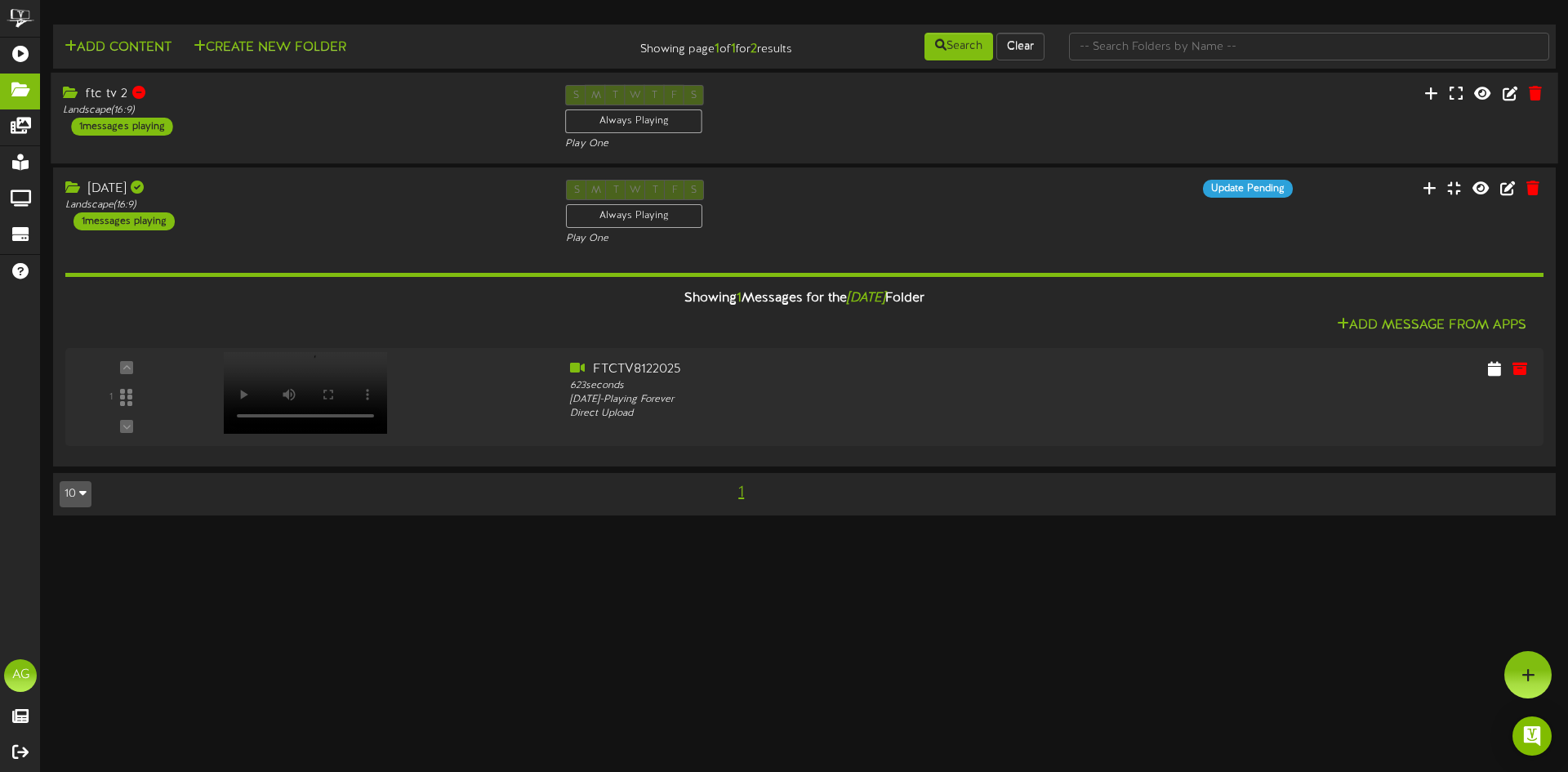
drag, startPoint x: 328, startPoint y: 119, endPoint x: 337, endPoint y: 121, distance: 9.2
click at [329, 118] on div "ftc tv 2 Landscape ( 16:9 ) 1 messages playing" at bounding box center [302, 110] width 503 height 51
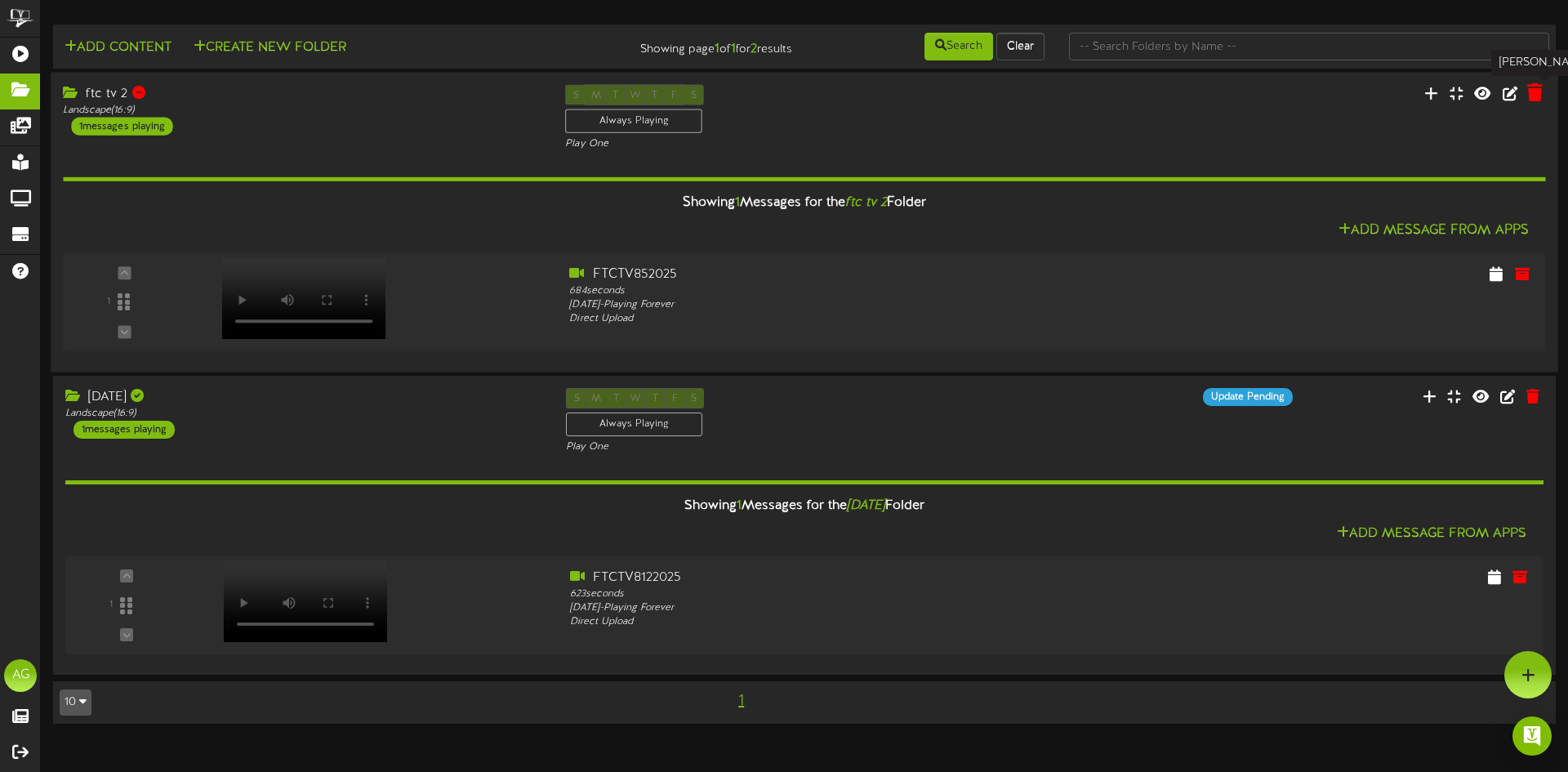
click at [1535, 89] on icon at bounding box center [1535, 92] width 16 height 18
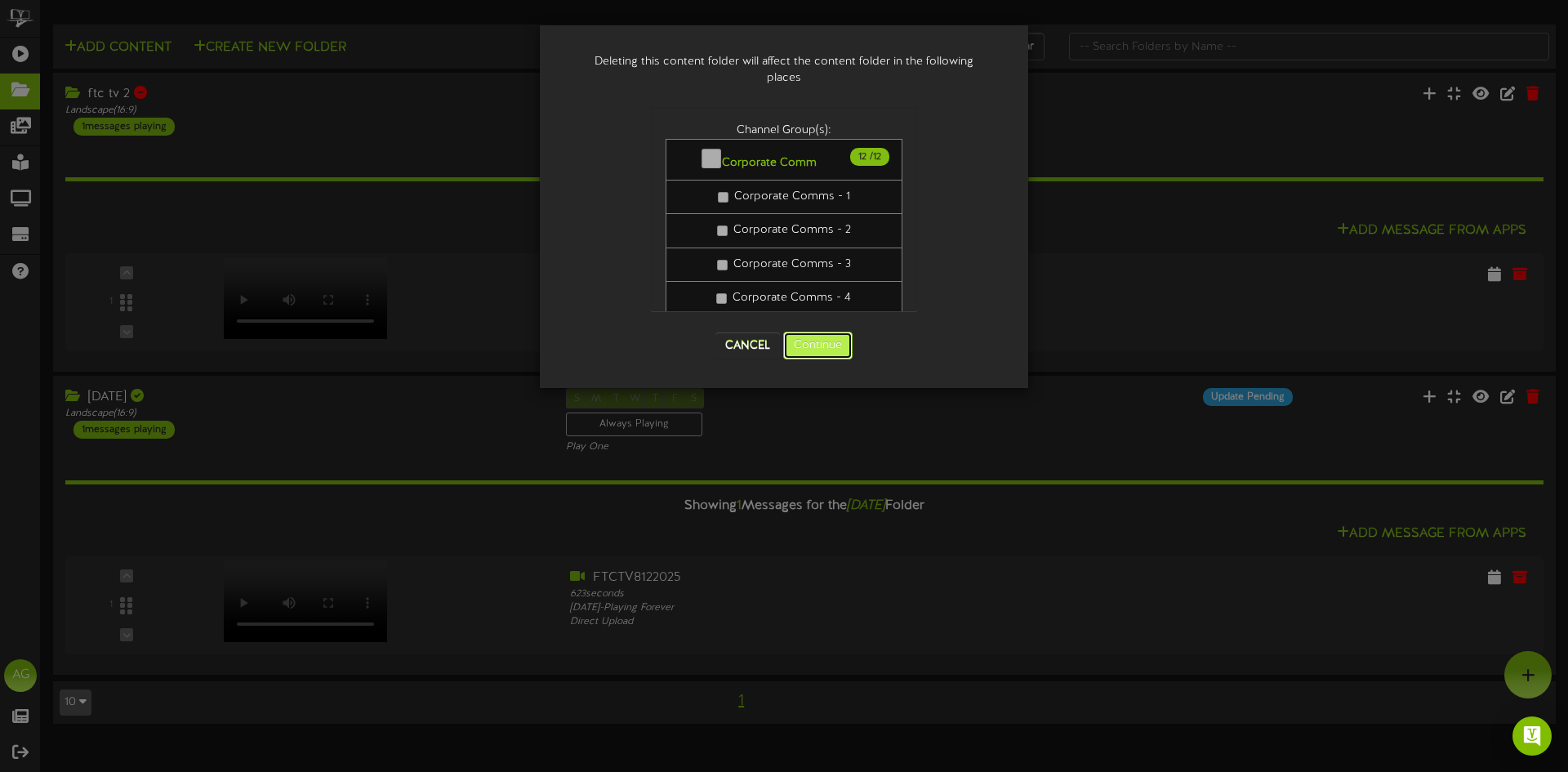
click at [829, 342] on button "Continue" at bounding box center [817, 346] width 70 height 28
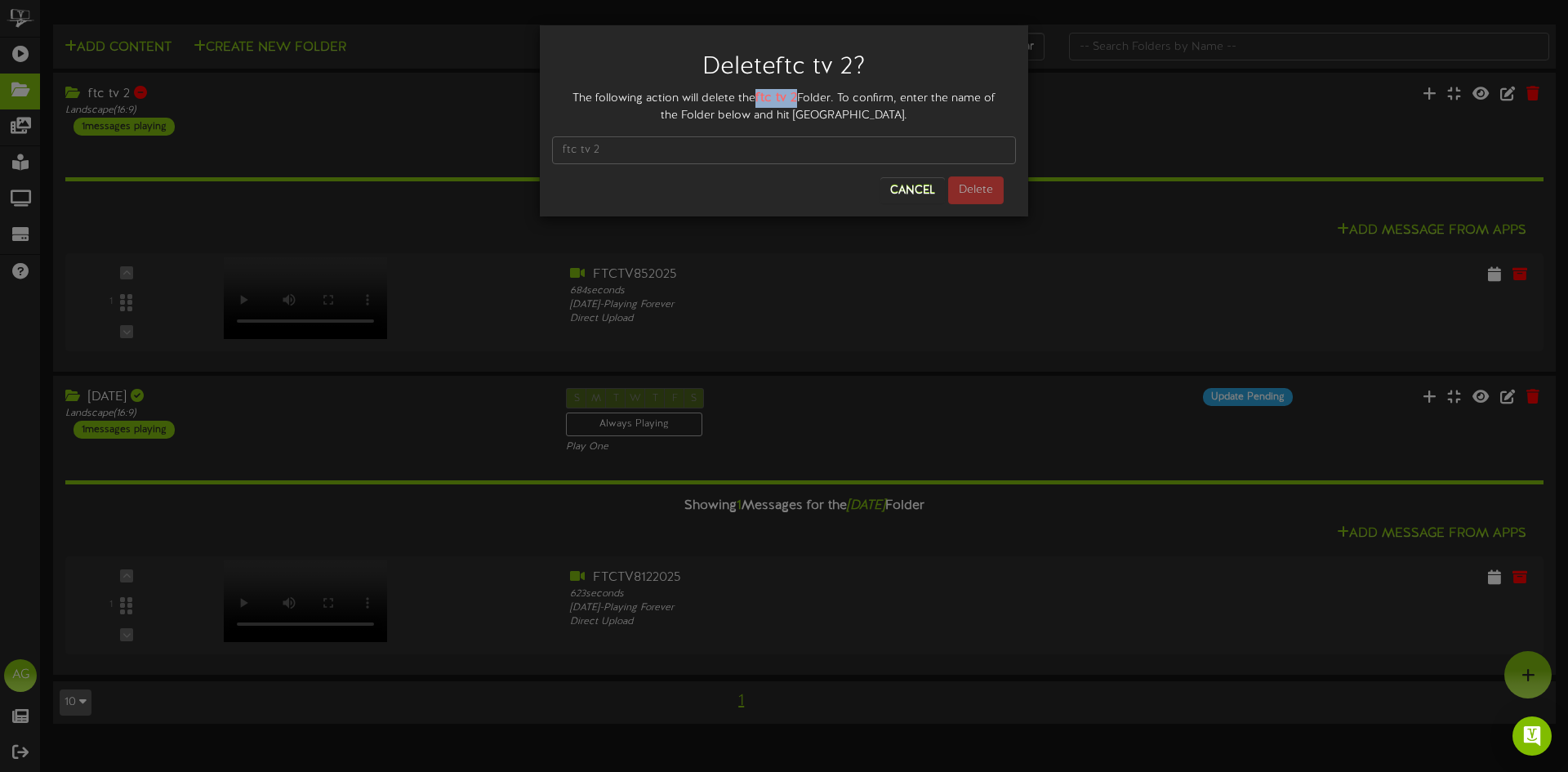
drag, startPoint x: 758, startPoint y: 97, endPoint x: 796, endPoint y: 100, distance: 38.1
click at [796, 100] on strong "ftc tv 2" at bounding box center [776, 98] width 42 height 15
copy strong "ftc tv 2"
click at [668, 145] on input "text" at bounding box center [783, 150] width 464 height 28
paste input "ftc tv 2"
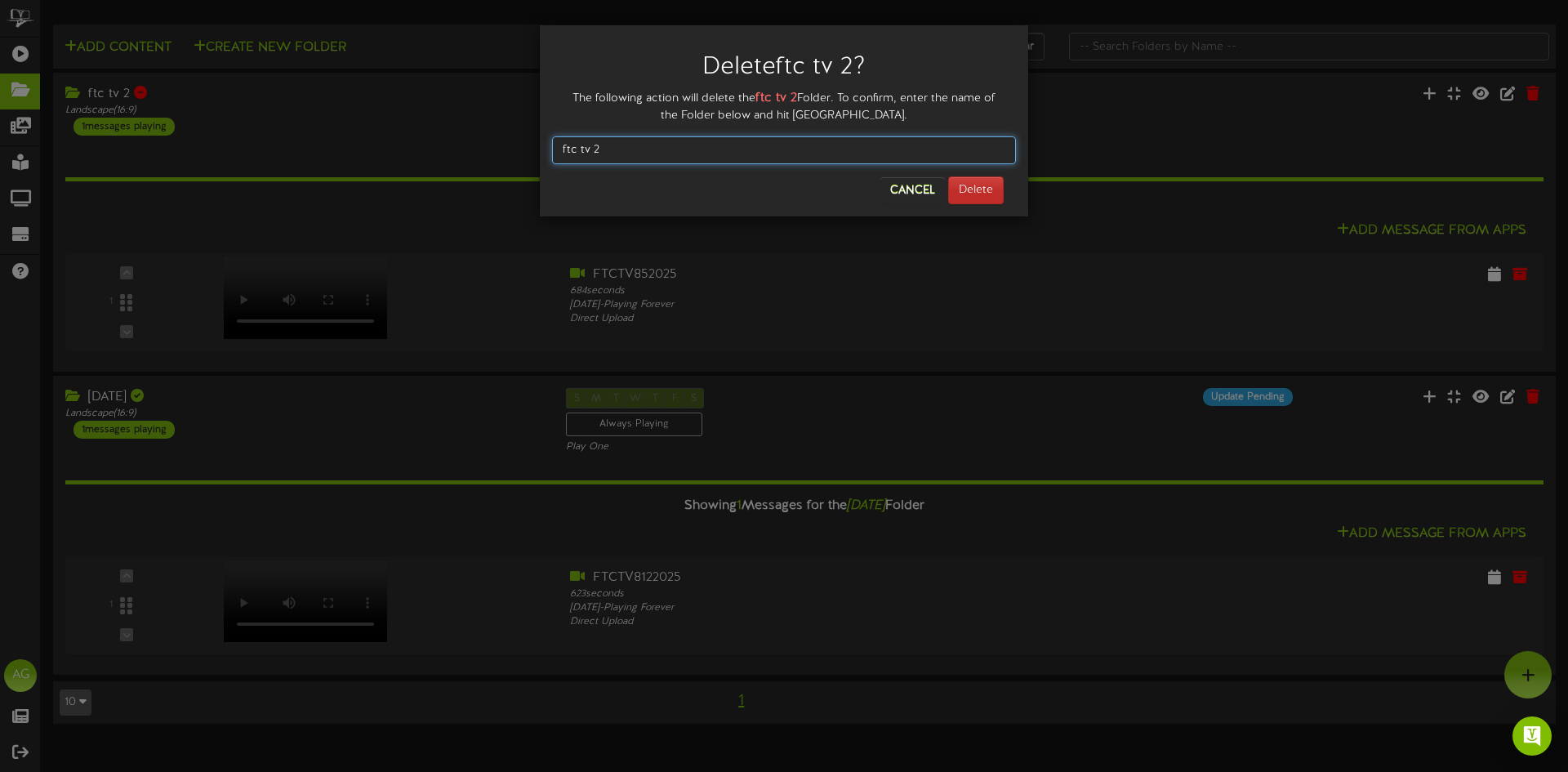
type input "ftc tv 2"
click at [978, 191] on button "Delete" at bounding box center [976, 190] width 56 height 28
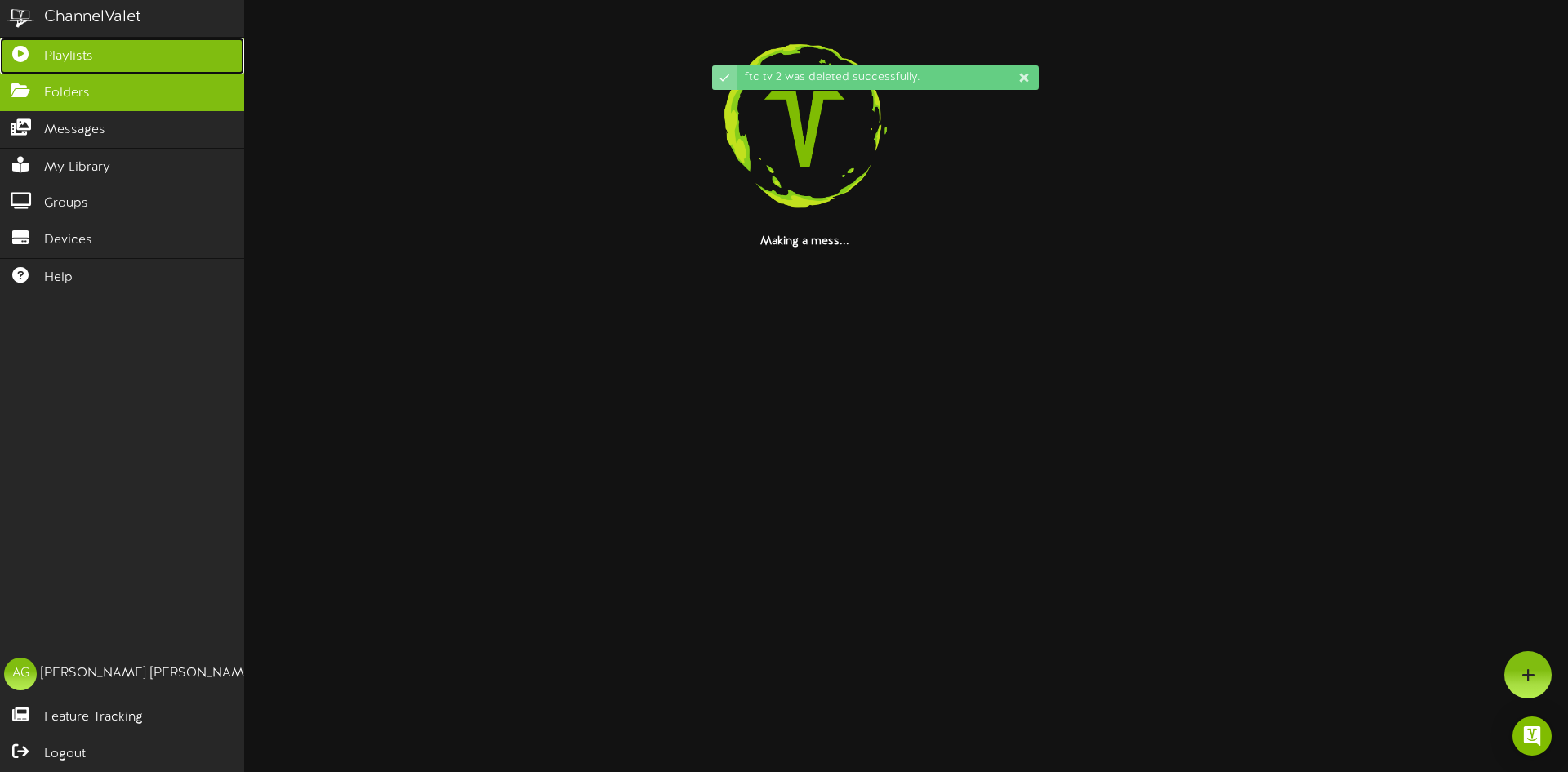
click at [25, 55] on icon at bounding box center [20, 51] width 41 height 12
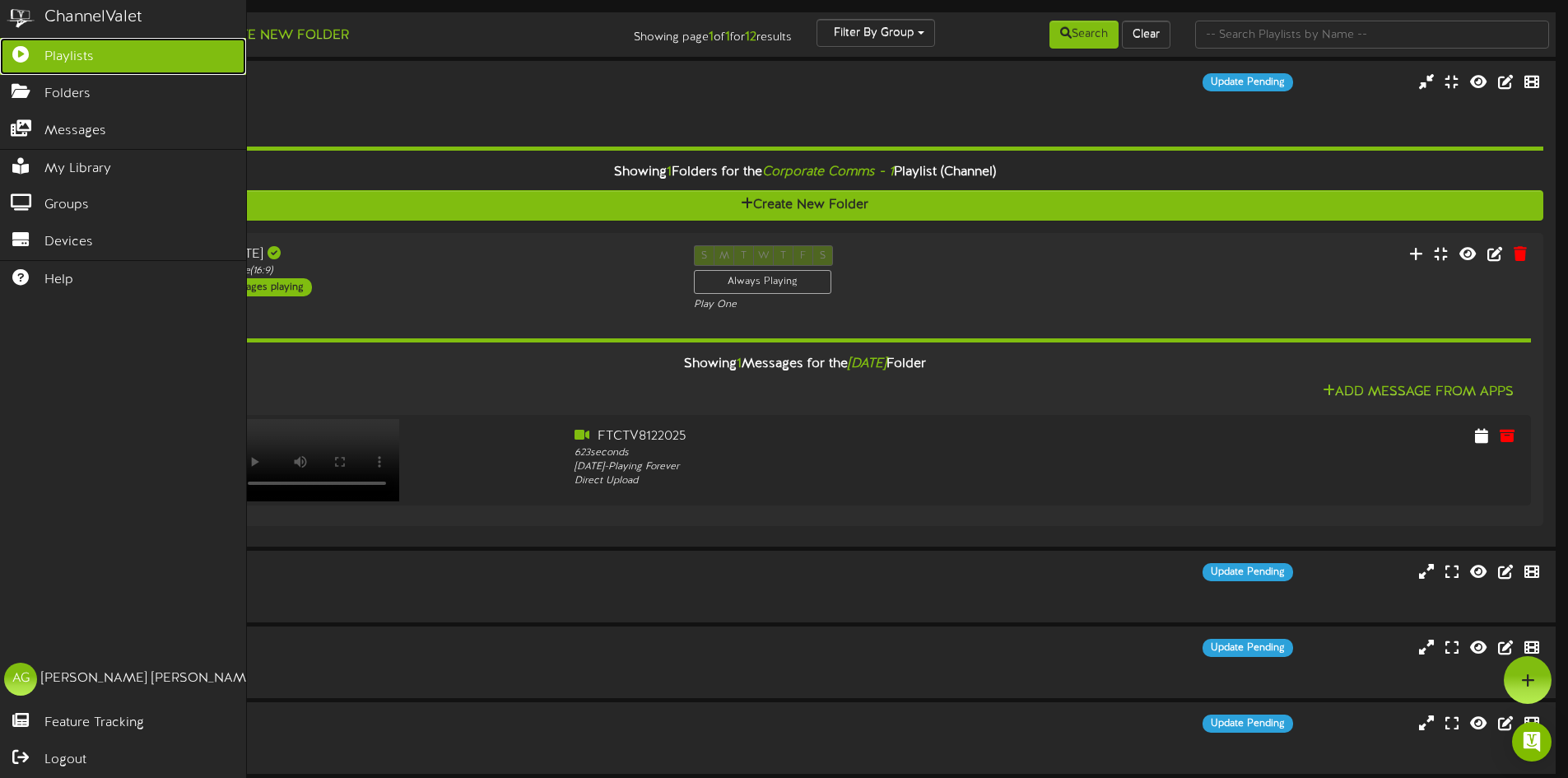
click at [21, 51] on icon at bounding box center [21, 51] width 41 height 12
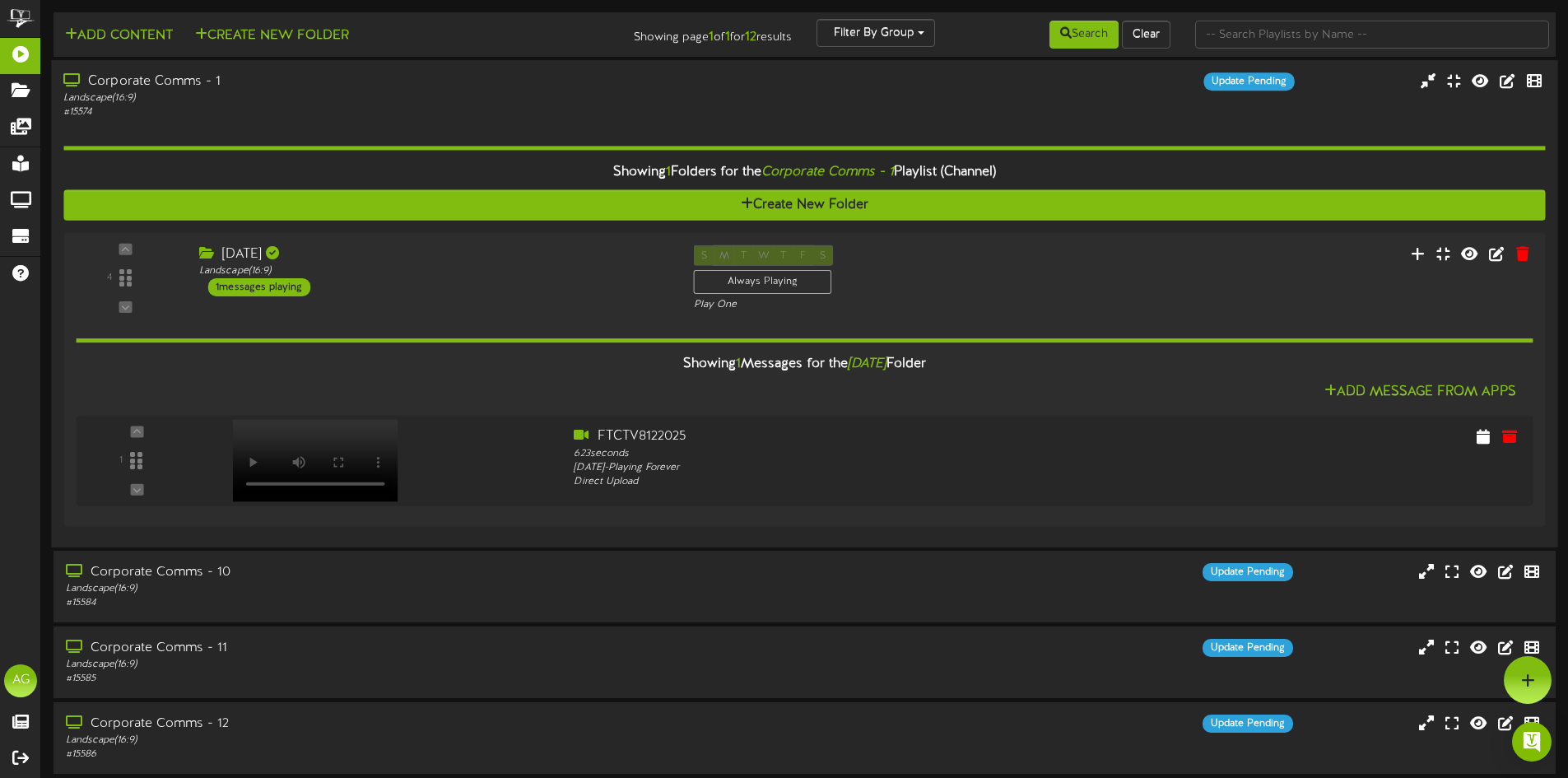
click at [462, 95] on div "Landscape ( 16:9 )" at bounding box center [365, 98] width 603 height 14
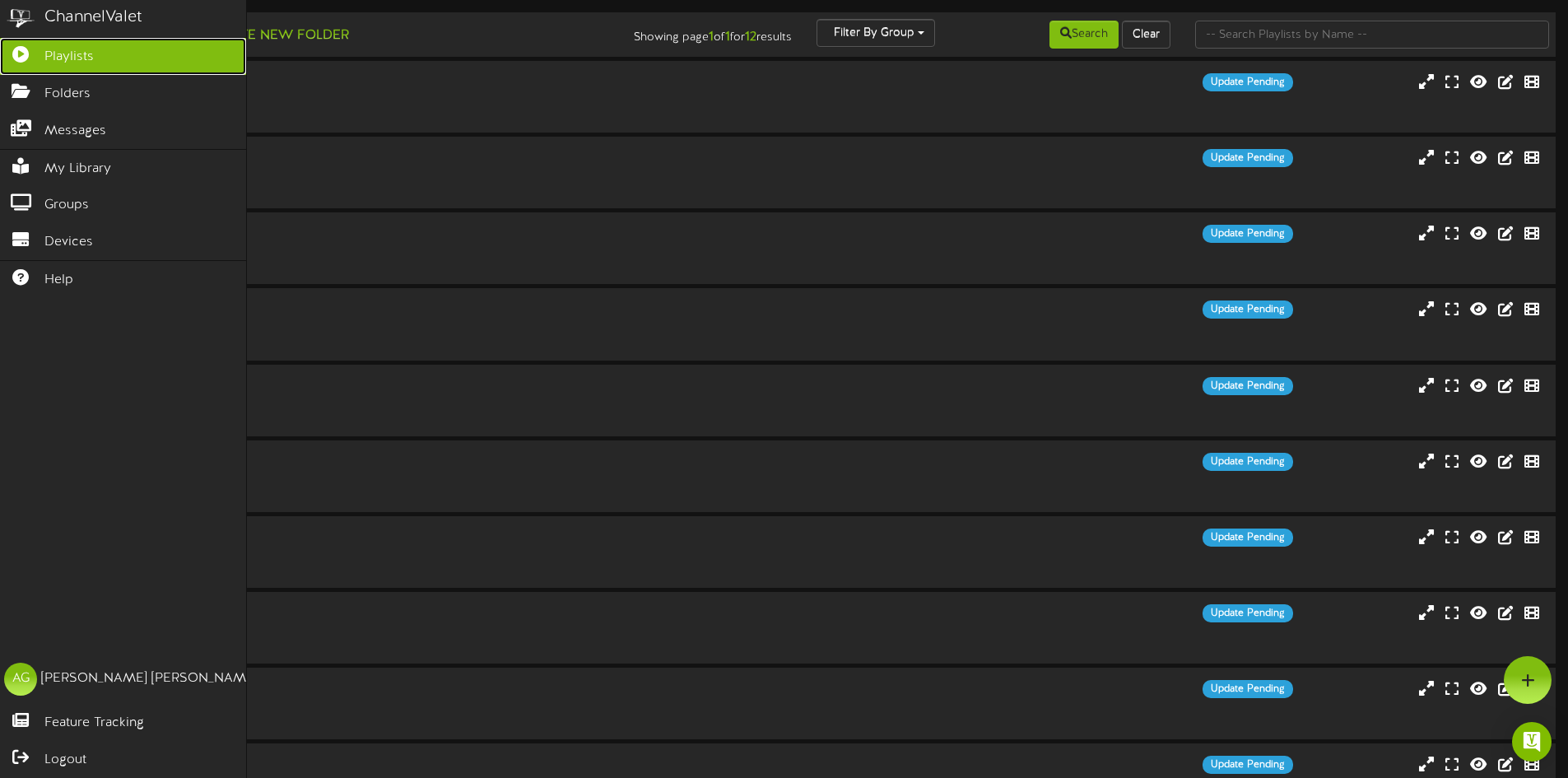
click at [8, 58] on link "Playlists" at bounding box center [123, 56] width 246 height 37
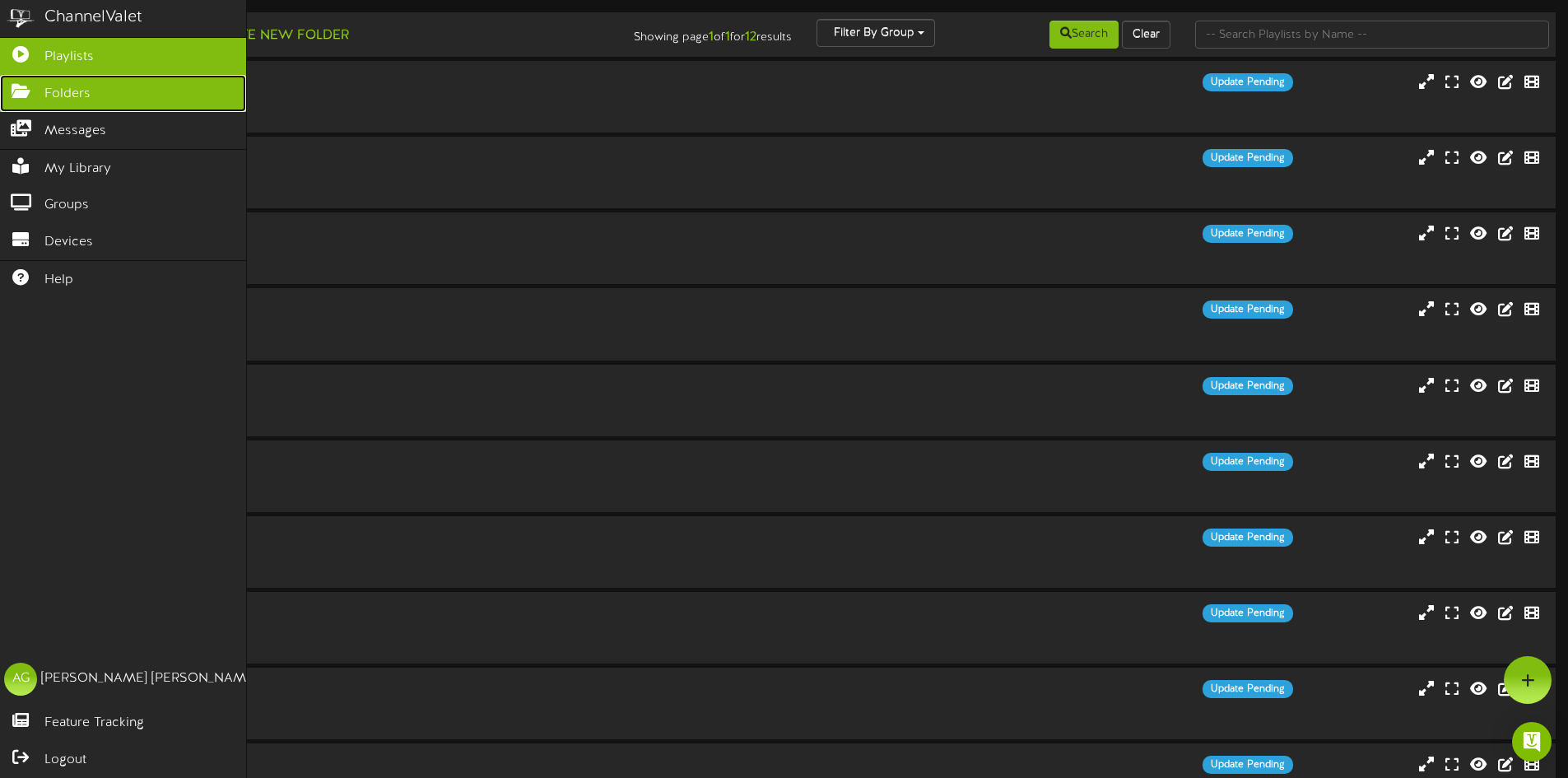
click at [56, 90] on span "Folders" at bounding box center [66, 95] width 46 height 19
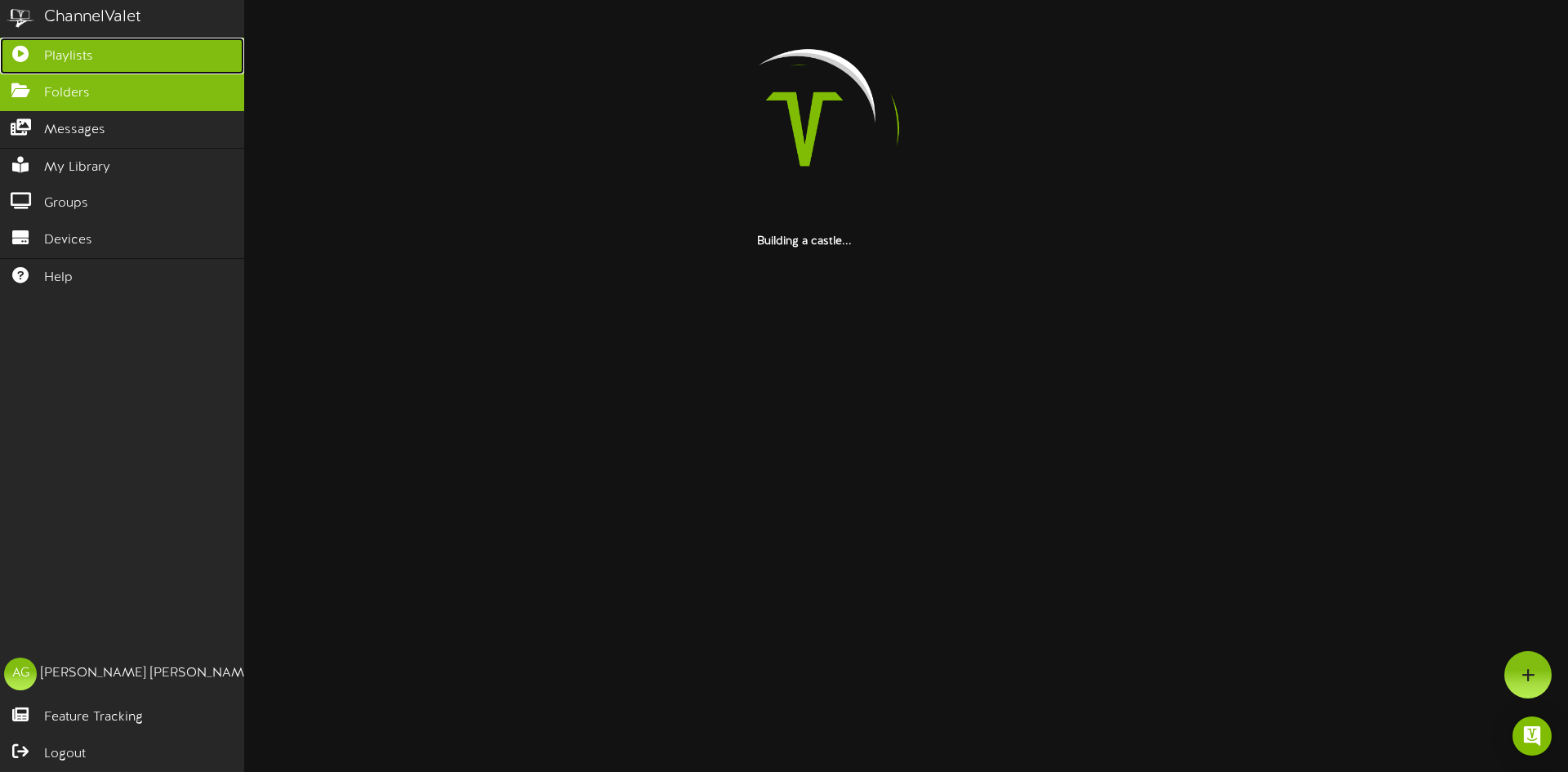
click at [43, 59] on link "Playlists" at bounding box center [122, 56] width 244 height 37
